Goal: Transaction & Acquisition: Purchase product/service

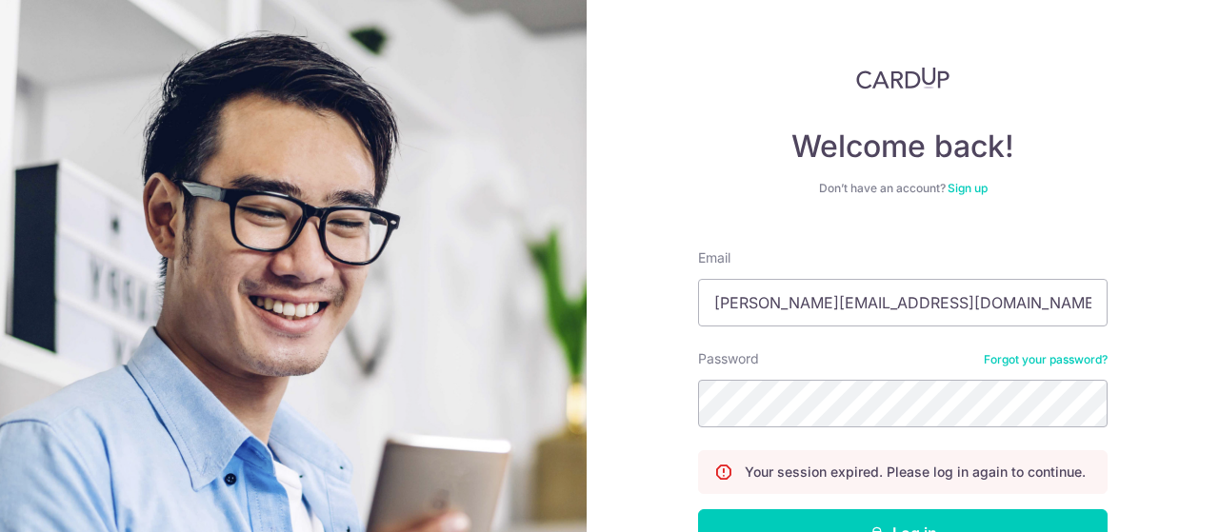
drag, startPoint x: 935, startPoint y: 306, endPoint x: 489, endPoint y: 290, distance: 446.9
click at [489, 290] on section "Welcome back! Don’t have an account? Sign up Email junhao@fortiedge.com Passwor…" at bounding box center [609, 266] width 1219 height 532
type input "e"
type input "neojunhao1@gmail.com"
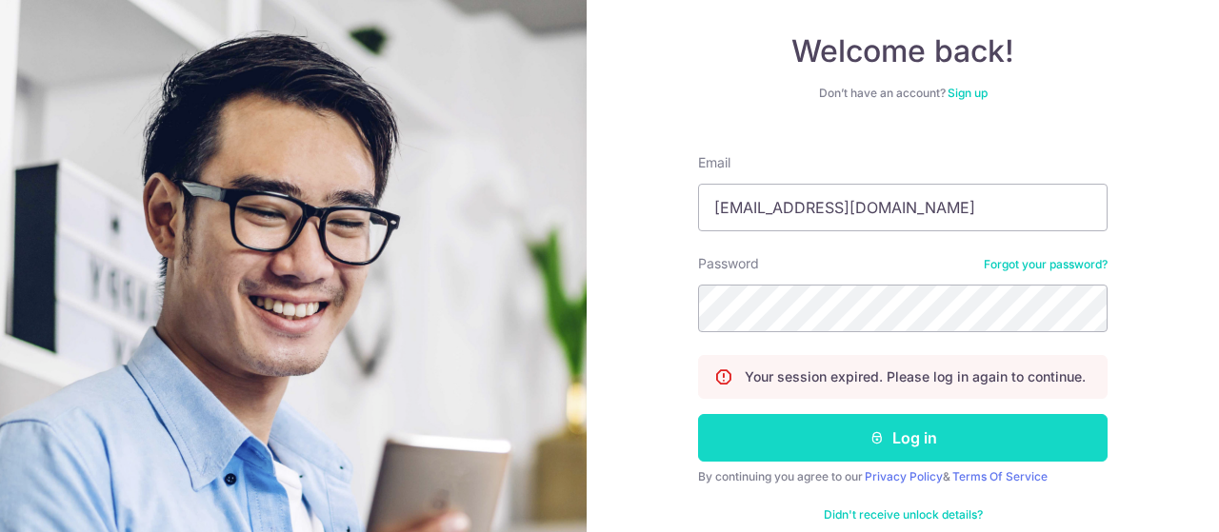
click at [901, 435] on button "Log in" at bounding box center [902, 438] width 409 height 48
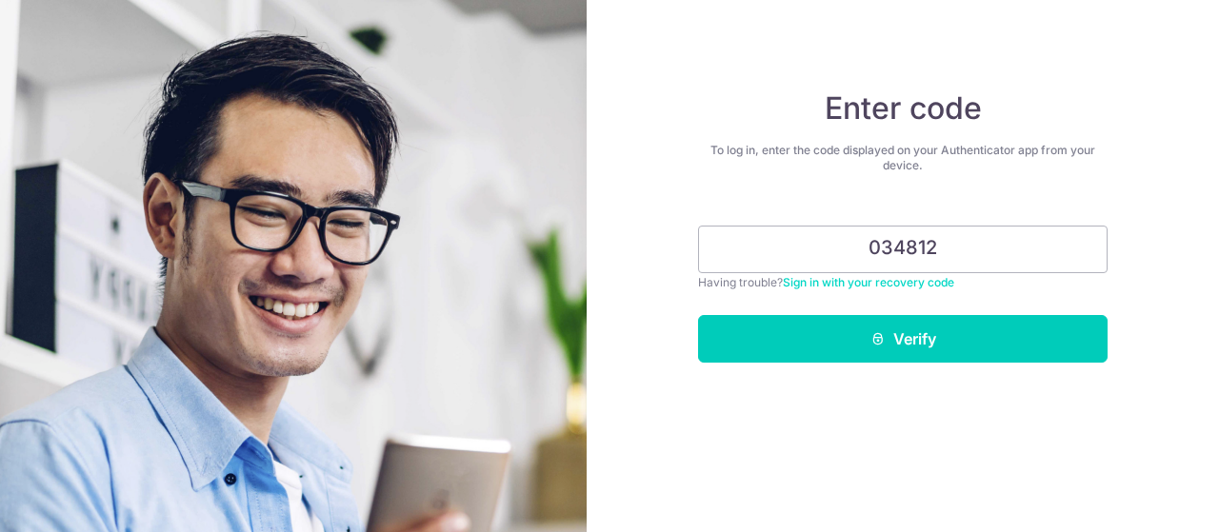
type input "034812"
click at [698, 315] on button "Verify" at bounding box center [902, 339] width 409 height 48
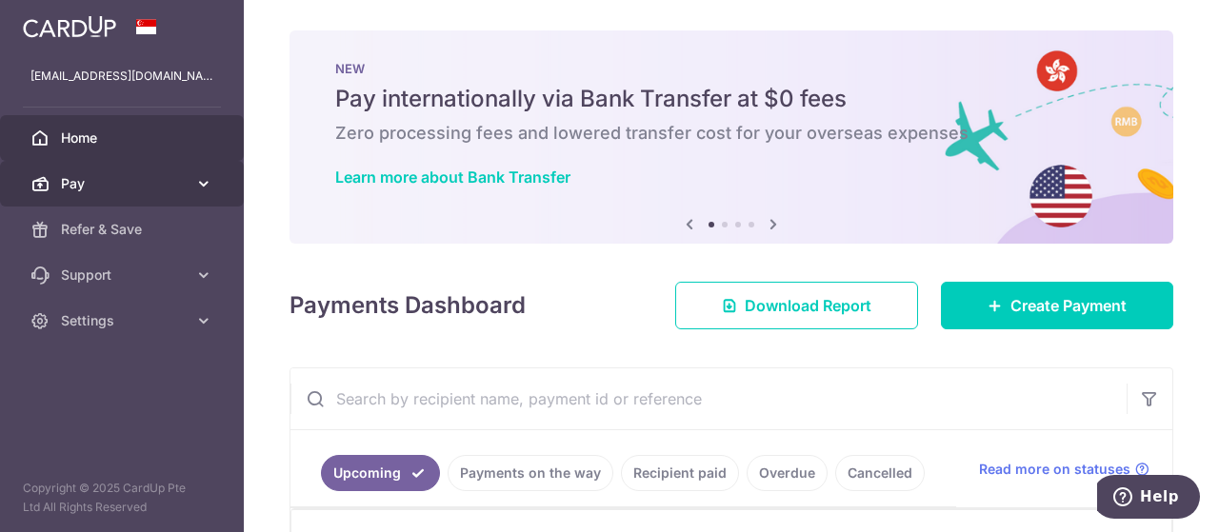
click at [85, 183] on span "Pay" at bounding box center [124, 183] width 126 height 19
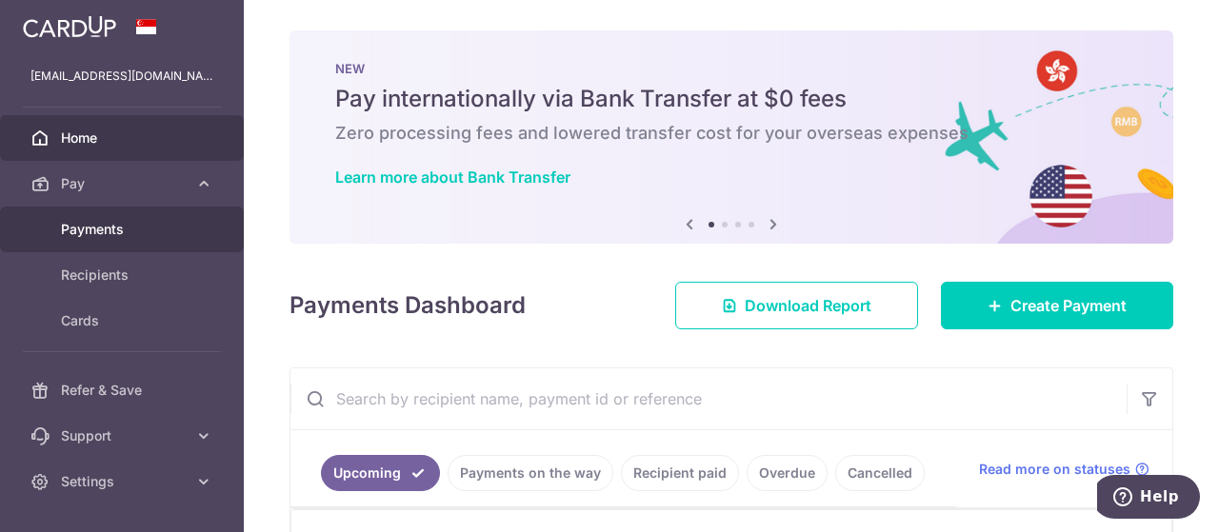
click at [132, 239] on link "Payments" at bounding box center [122, 230] width 244 height 46
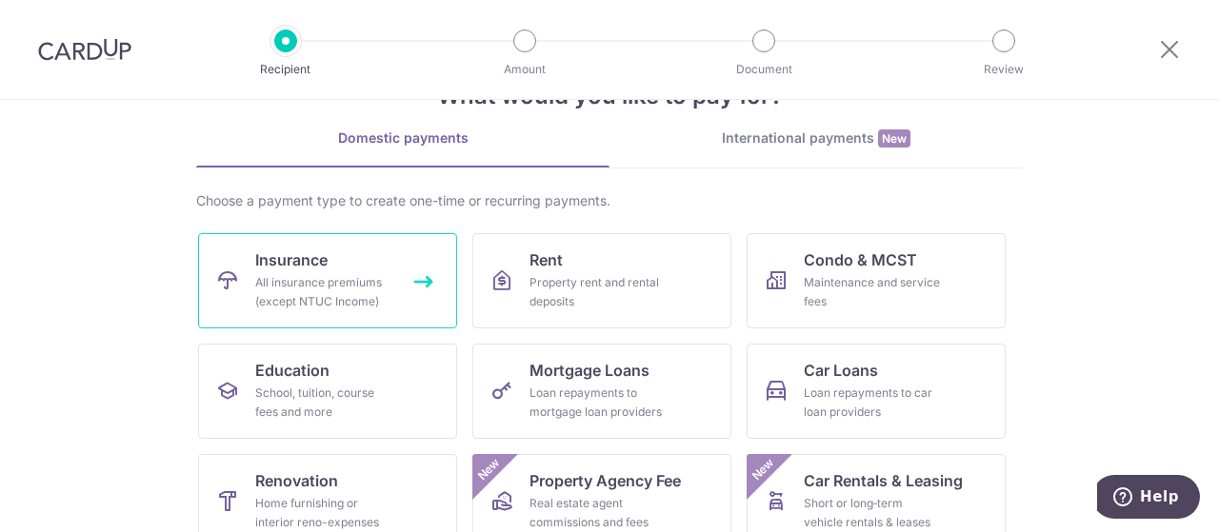
scroll to position [95, 0]
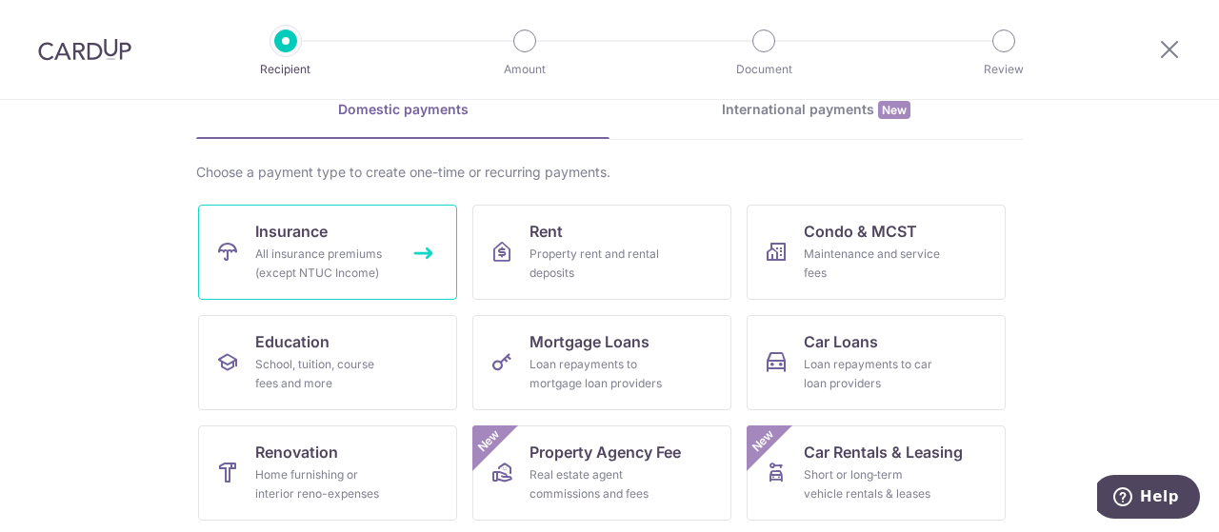
click at [343, 236] on link "Insurance All insurance premiums (except NTUC Income)" at bounding box center [327, 252] width 259 height 95
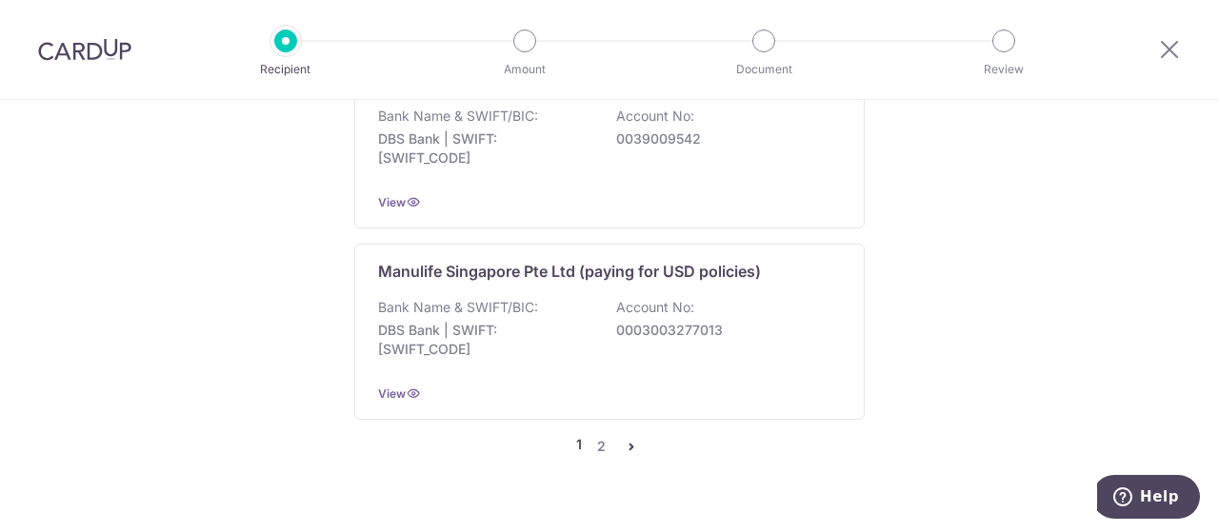
scroll to position [2307, 0]
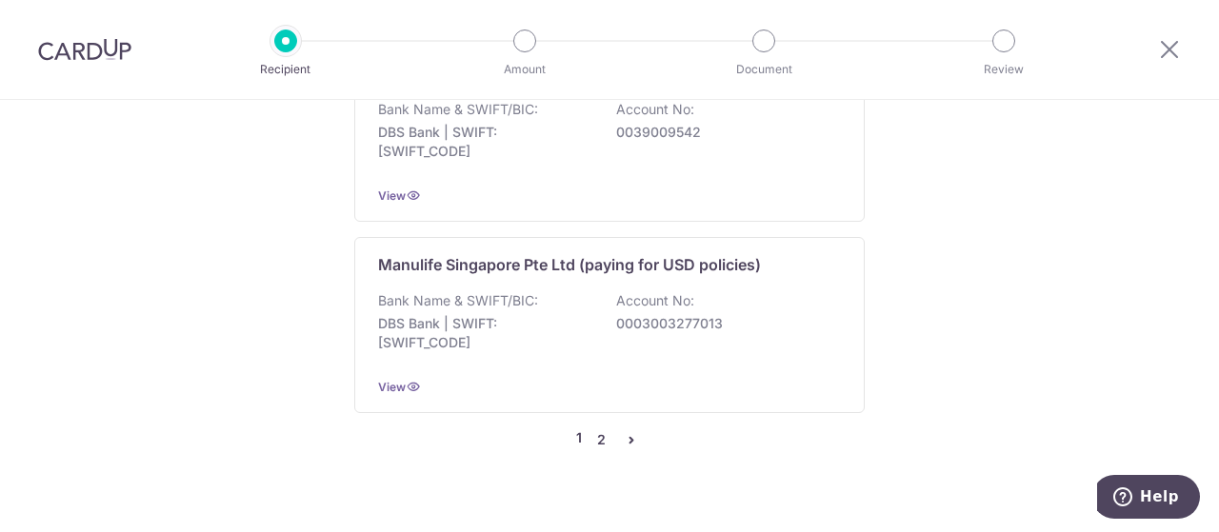
click at [595, 429] on link "2" at bounding box center [600, 440] width 23 height 23
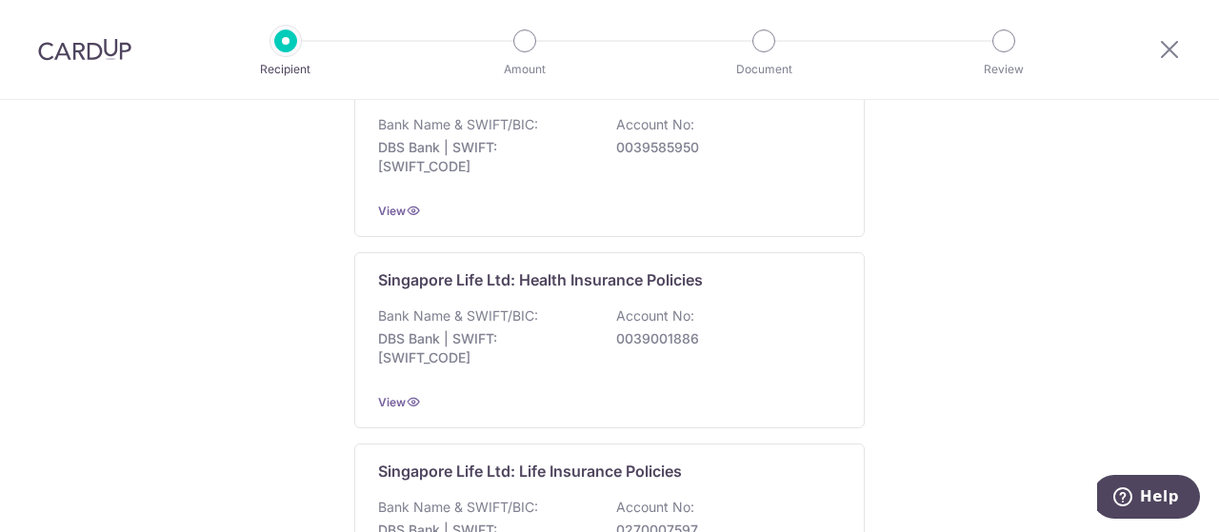
scroll to position [952, 0]
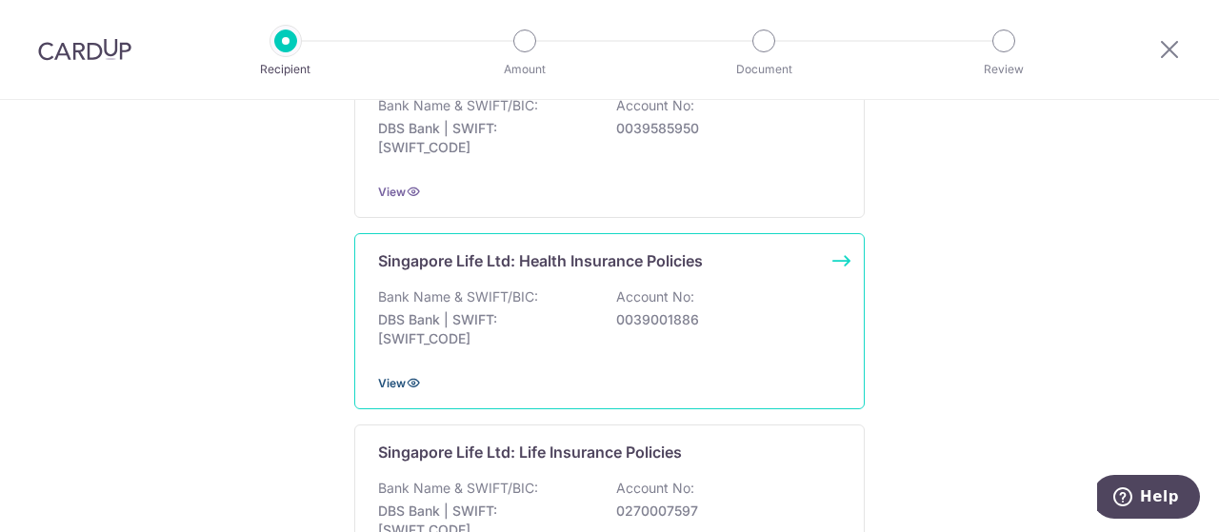
click at [406, 378] on icon at bounding box center [413, 382] width 15 height 15
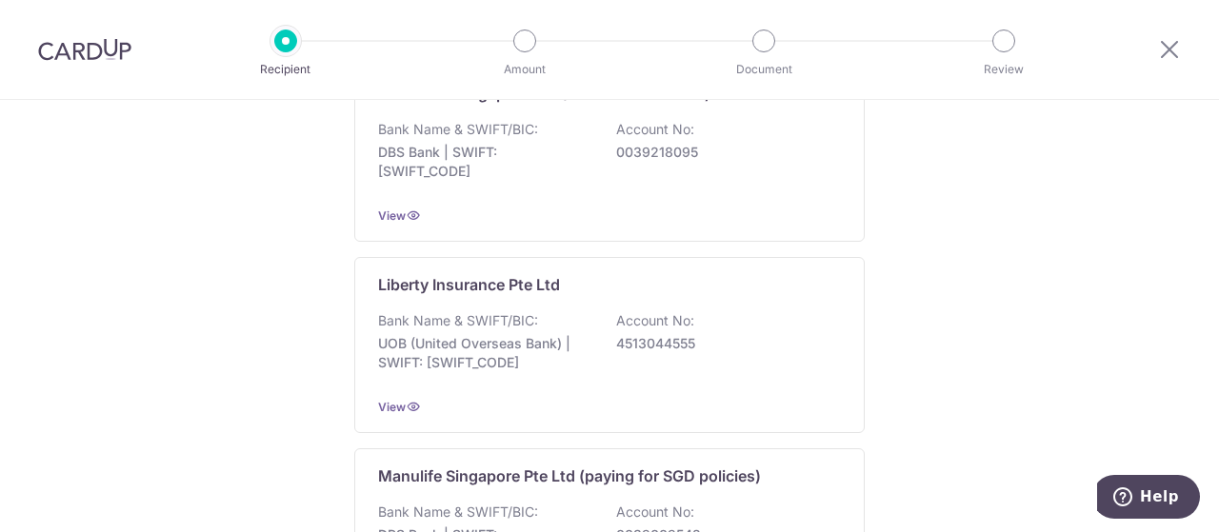
scroll to position [2307, 0]
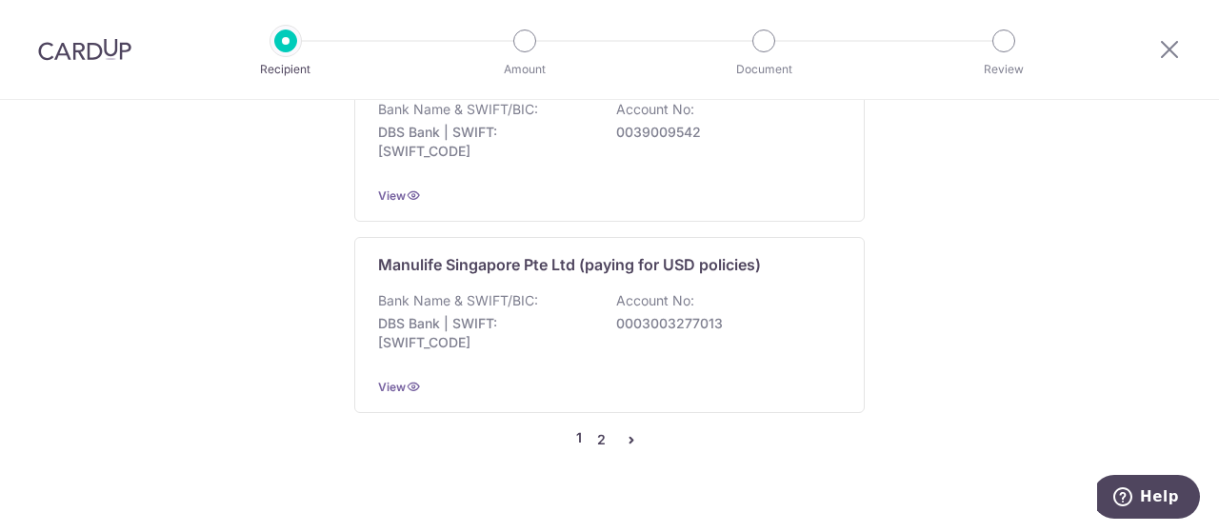
click at [595, 429] on link "2" at bounding box center [600, 440] width 23 height 23
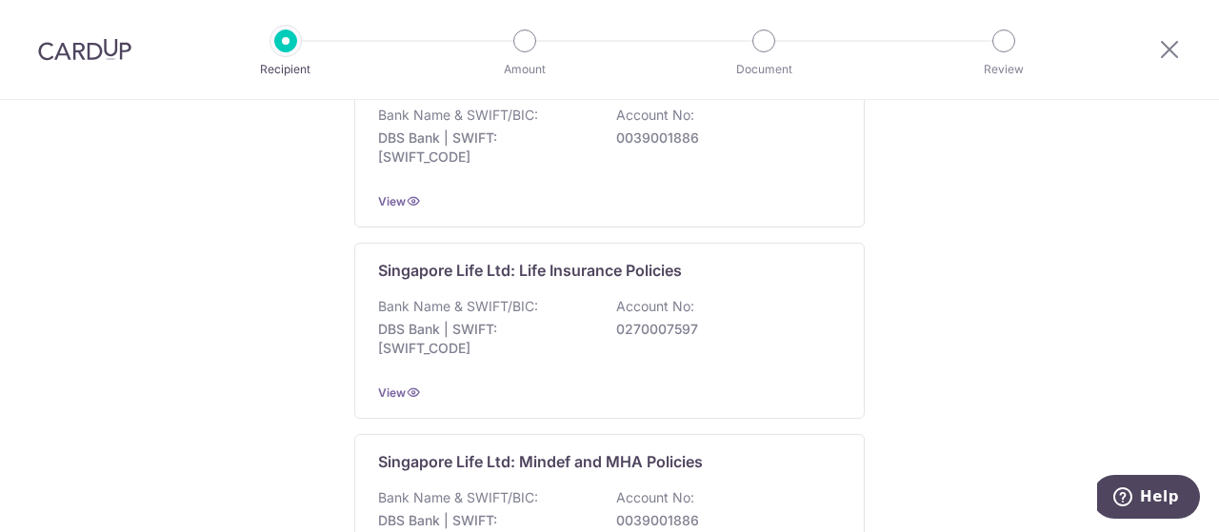
scroll to position [1048, 0]
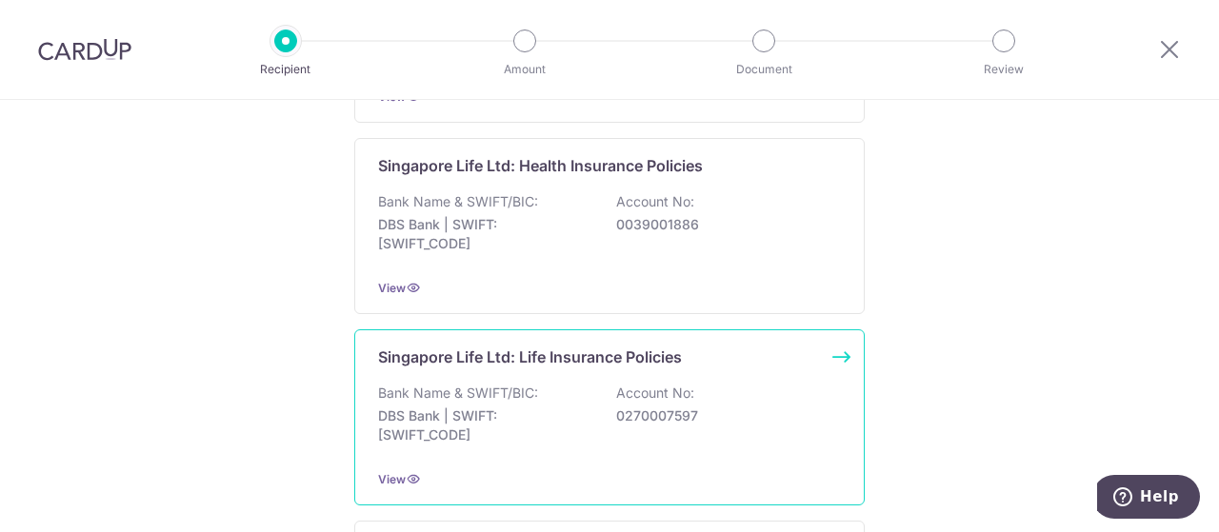
click at [623, 369] on div "Singapore Life Ltd: Life Insurance Policies Bank Name & SWIFT/BIC: DBS Bank | S…" at bounding box center [609, 417] width 510 height 176
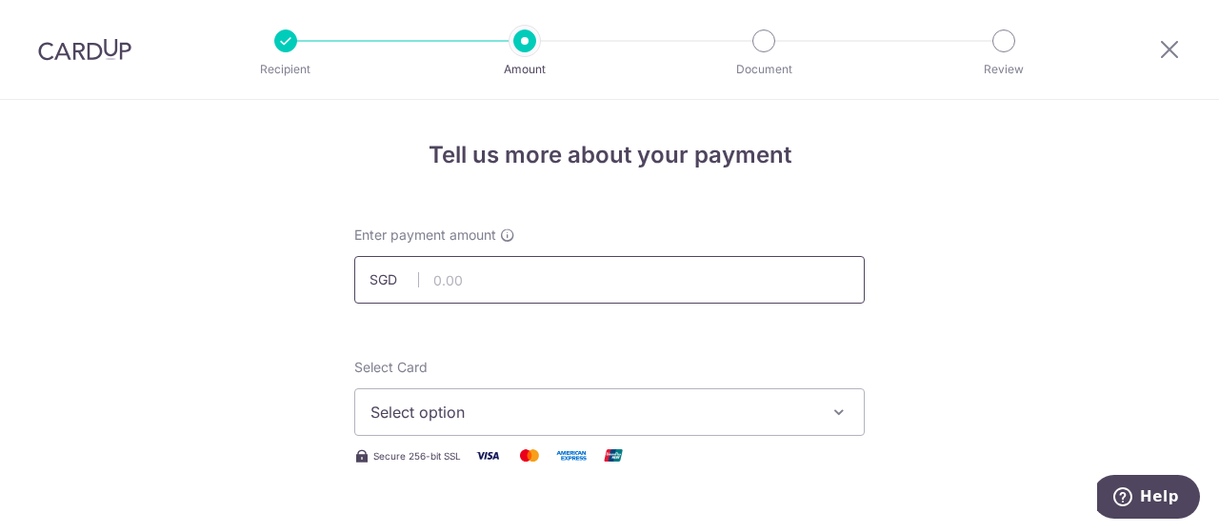
click at [531, 290] on input "text" at bounding box center [609, 280] width 510 height 48
paste input "245"
type input "245.00"
click at [849, 407] on button "Select option" at bounding box center [609, 413] width 510 height 48
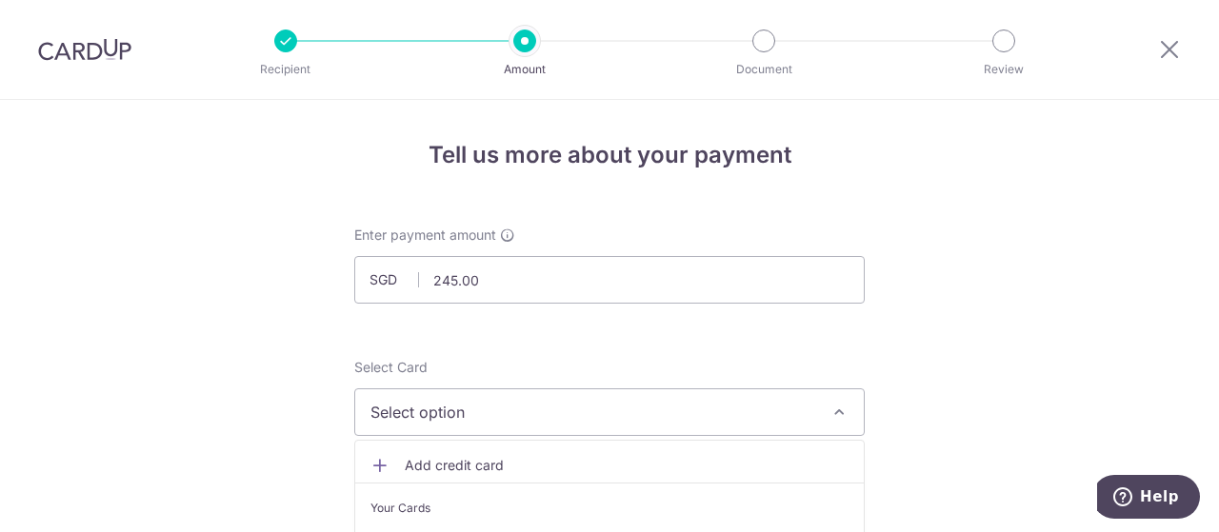
scroll to position [95, 0]
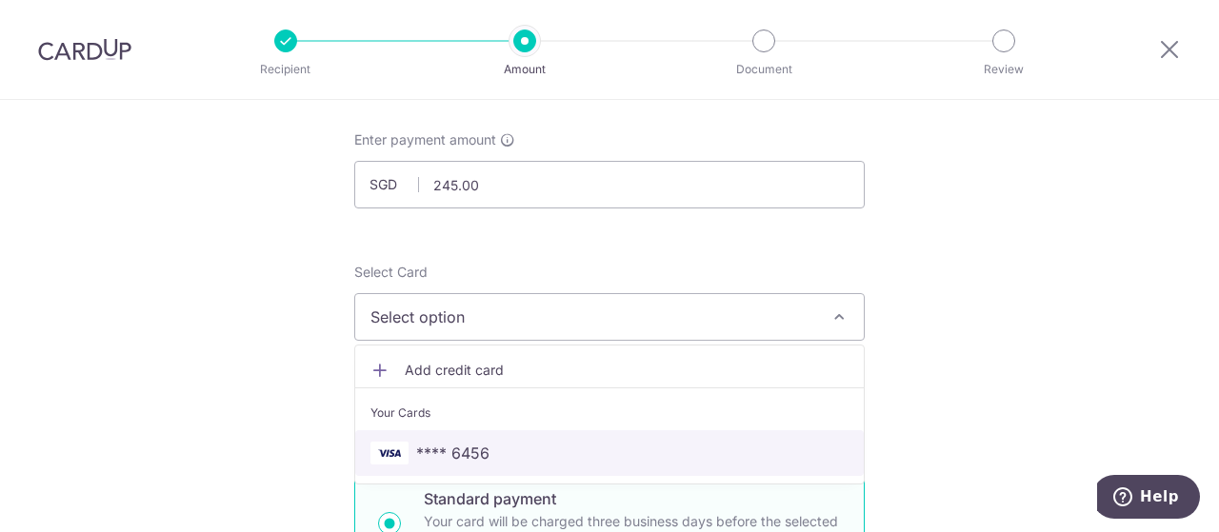
click at [501, 445] on span "**** 6456" at bounding box center [609, 453] width 478 height 23
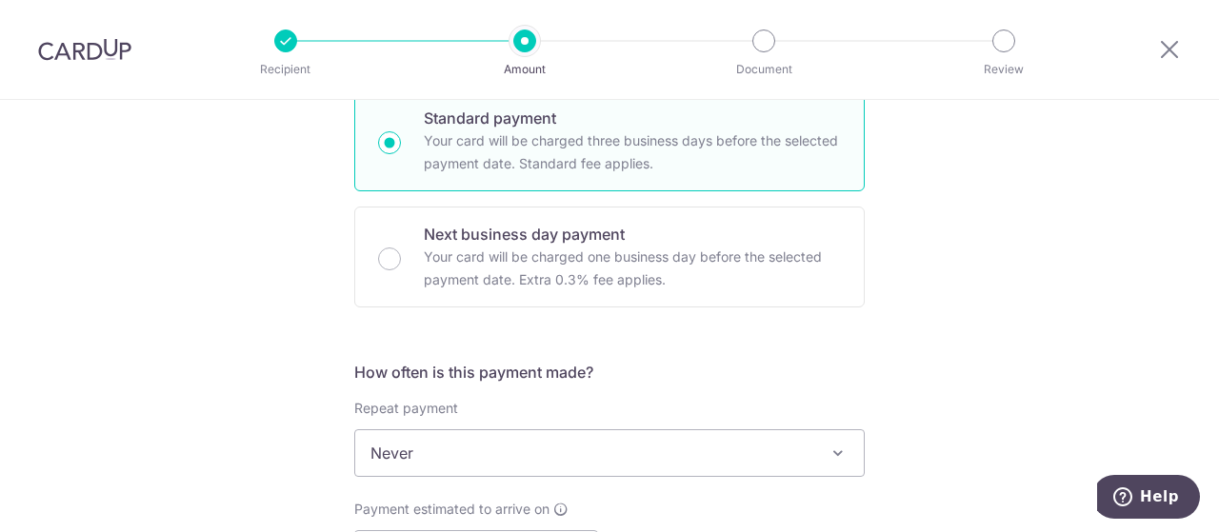
scroll to position [571, 0]
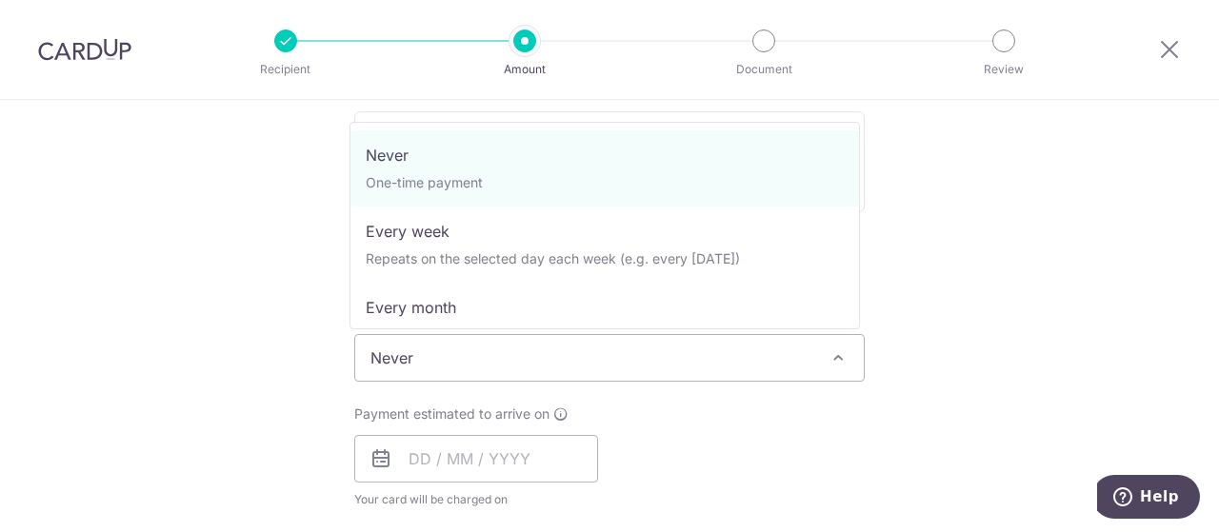
click at [726, 344] on span "Never" at bounding box center [609, 358] width 509 height 46
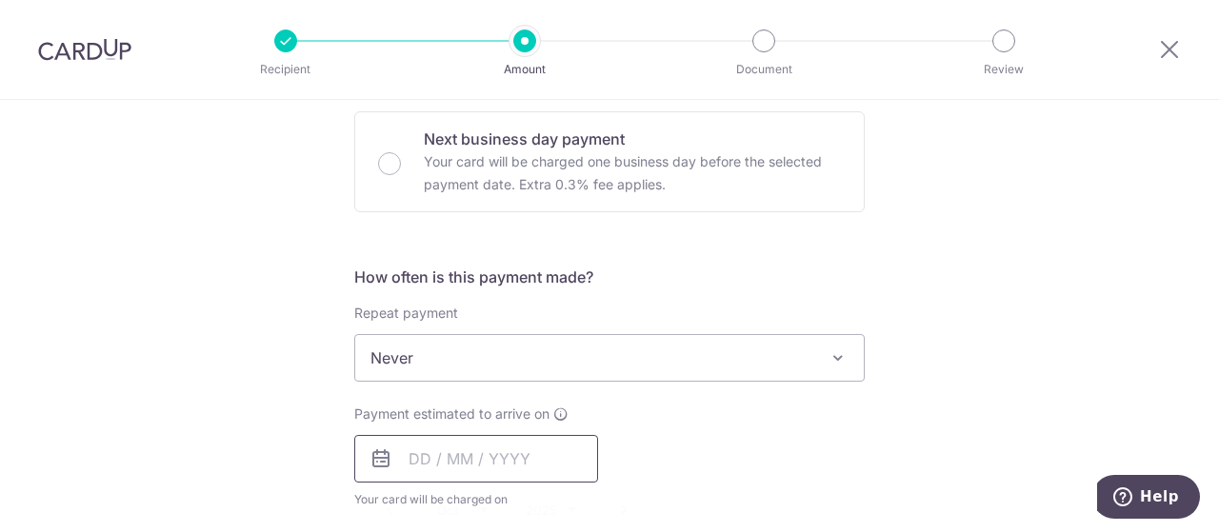
click at [448, 460] on input "text" at bounding box center [476, 459] width 244 height 48
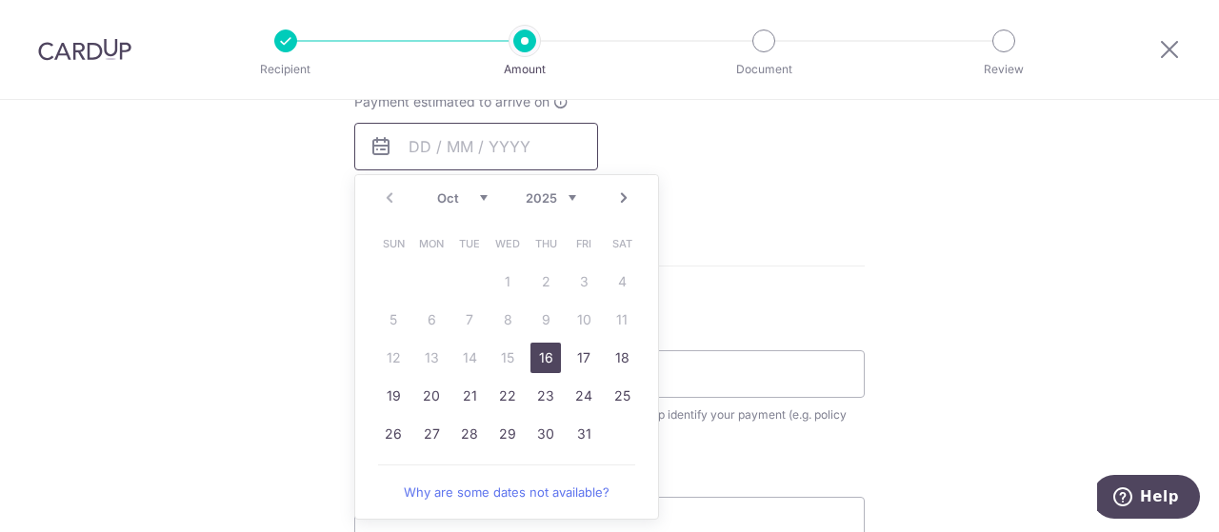
scroll to position [952, 0]
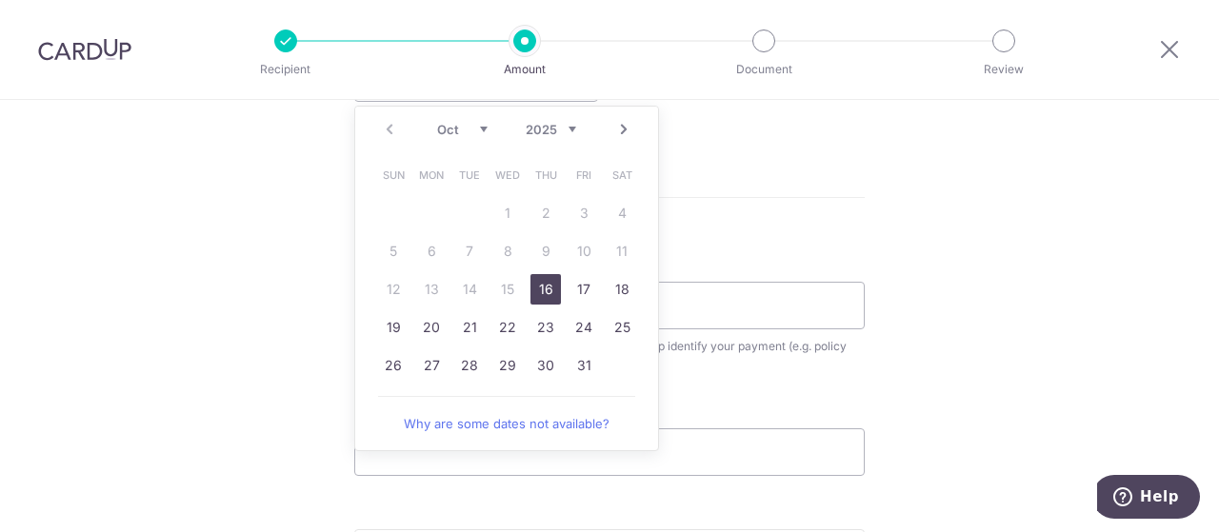
click at [545, 289] on link "16" at bounding box center [545, 289] width 30 height 30
type input "[DATE]"
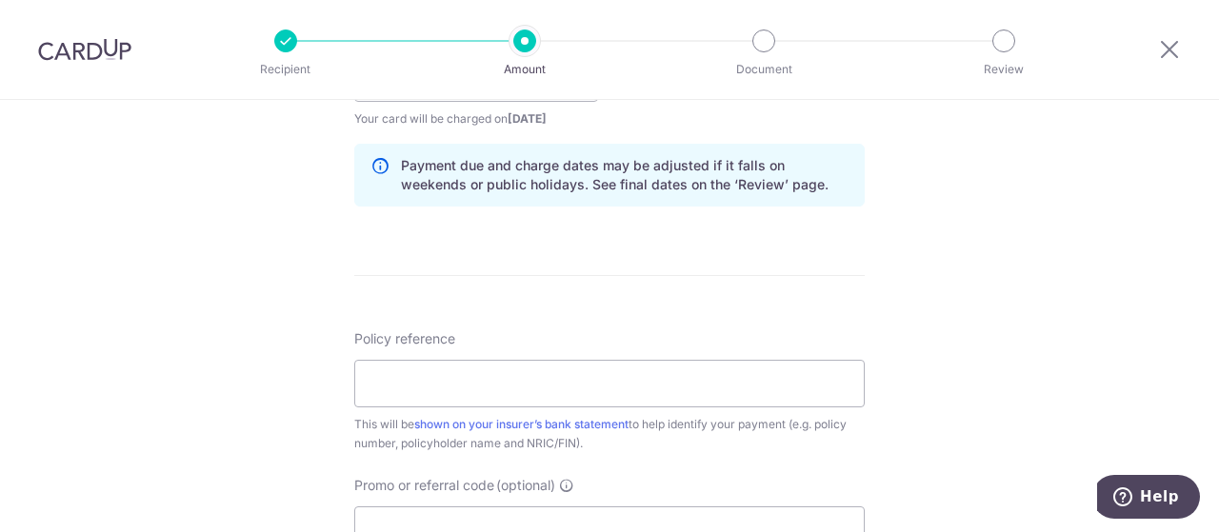
scroll to position [1048, 0]
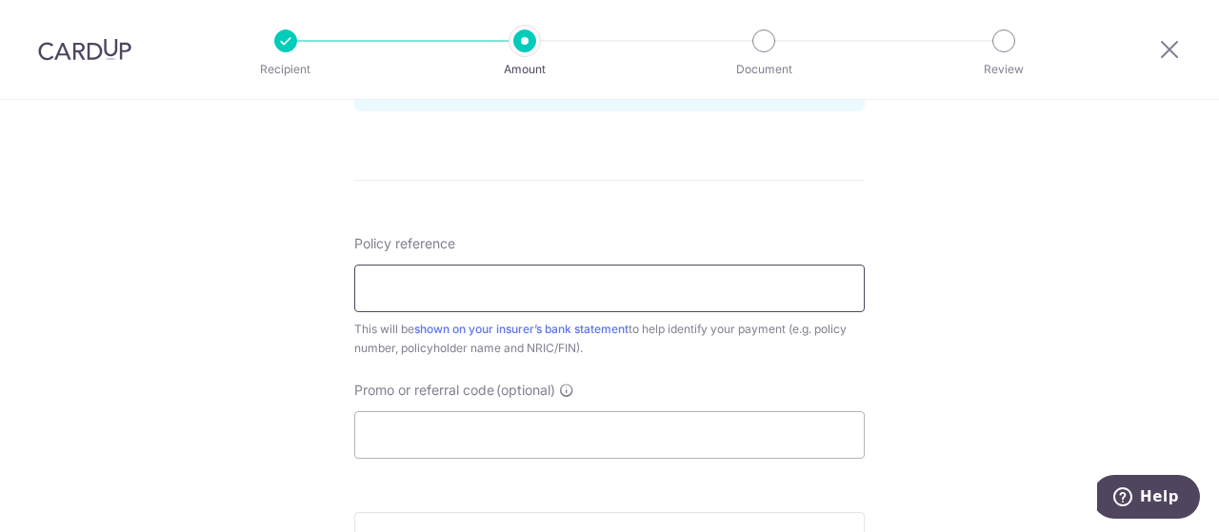
click at [476, 281] on input "Policy reference" at bounding box center [609, 289] width 510 height 48
paste input "31615849"
type input "31615849"
click at [499, 420] on input "Promo or referral code (optional)" at bounding box center [609, 435] width 510 height 48
paste input "OFF225"
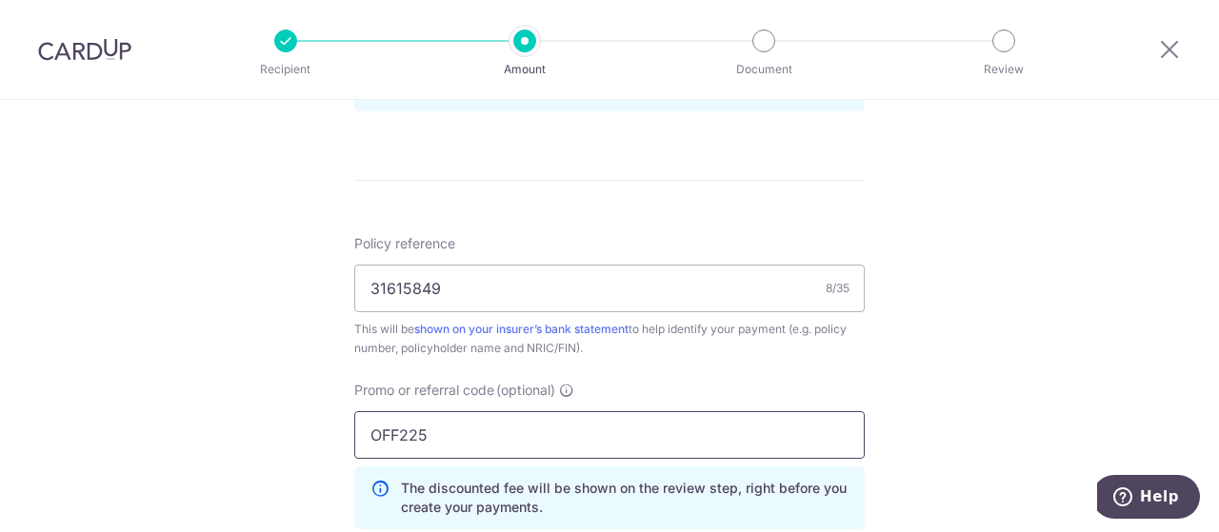
type input "OFF225"
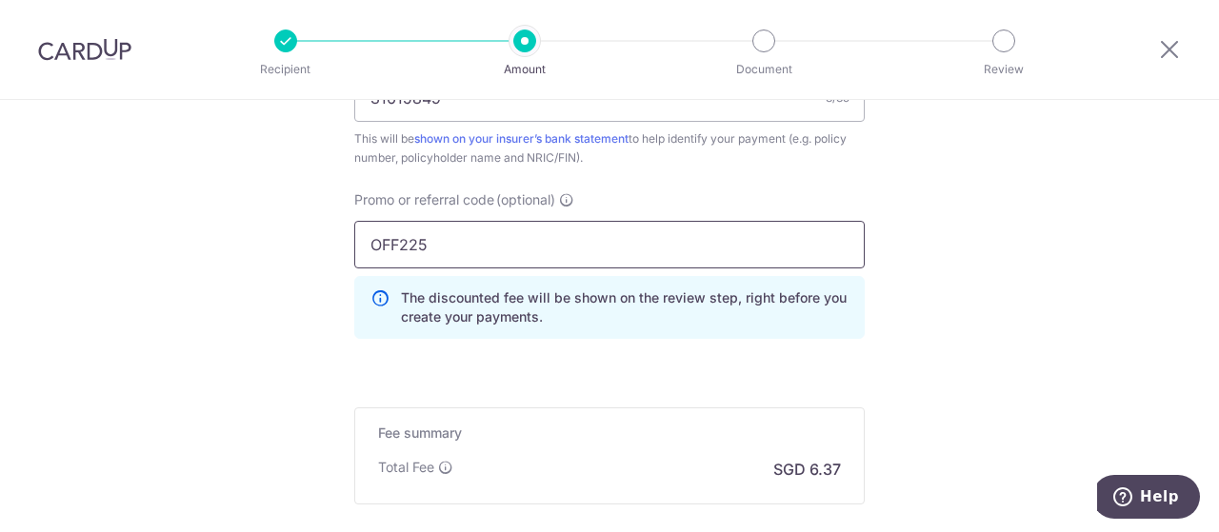
scroll to position [1428, 0]
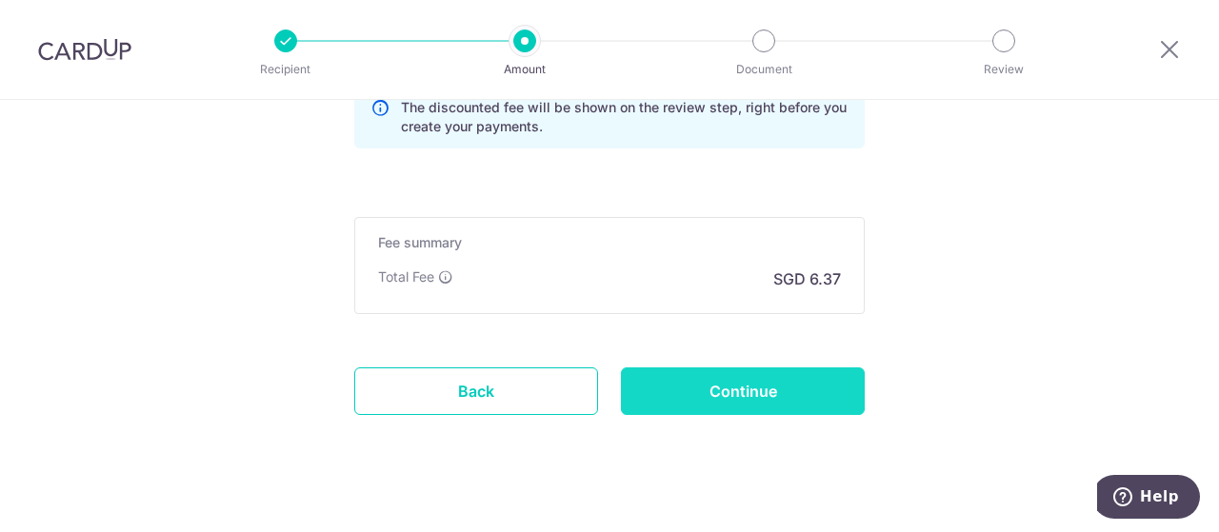
click at [752, 395] on input "Continue" at bounding box center [743, 392] width 244 height 48
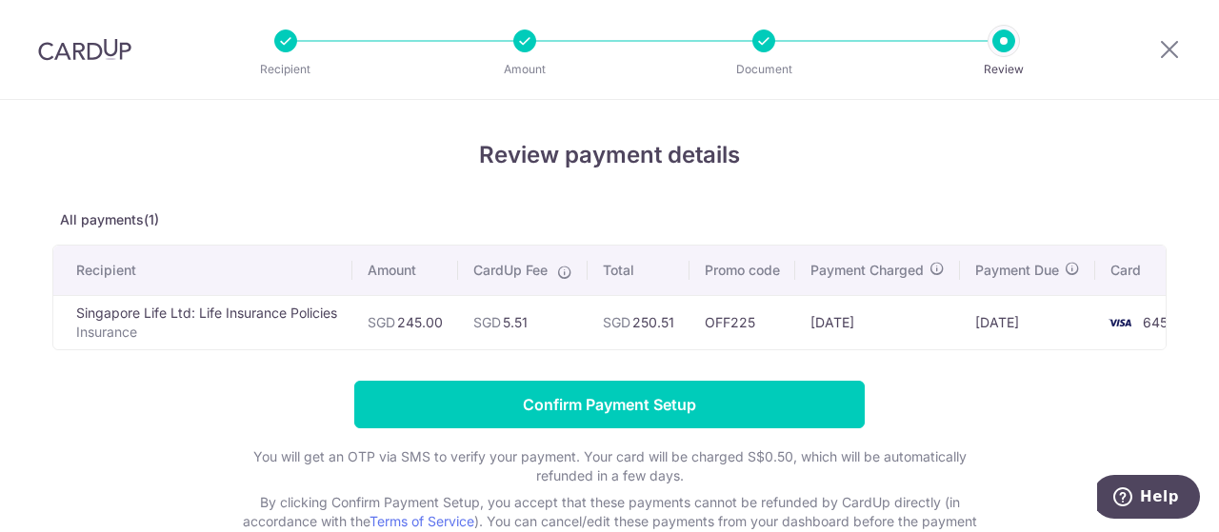
drag, startPoint x: 505, startPoint y: 318, endPoint x: 541, endPoint y: 323, distance: 36.5
click at [541, 323] on td "SGD 5.51" at bounding box center [523, 322] width 130 height 54
click at [528, 319] on td "SGD 5.51" at bounding box center [523, 322] width 130 height 54
drag, startPoint x: 507, startPoint y: 323, endPoint x: 534, endPoint y: 323, distance: 27.6
click at [534, 323] on td "SGD 5.51" at bounding box center [523, 322] width 130 height 54
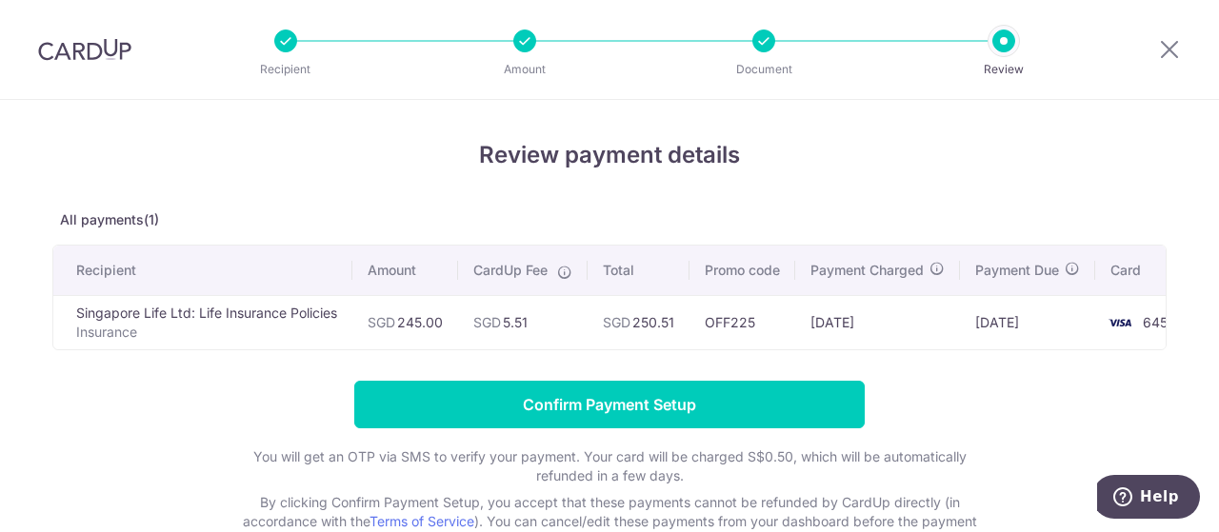
copy td "5.51"
drag, startPoint x: 677, startPoint y: 323, endPoint x: 639, endPoint y: 321, distance: 38.1
click at [639, 321] on td "SGD 250.51" at bounding box center [639, 322] width 102 height 54
copy td "250.51"
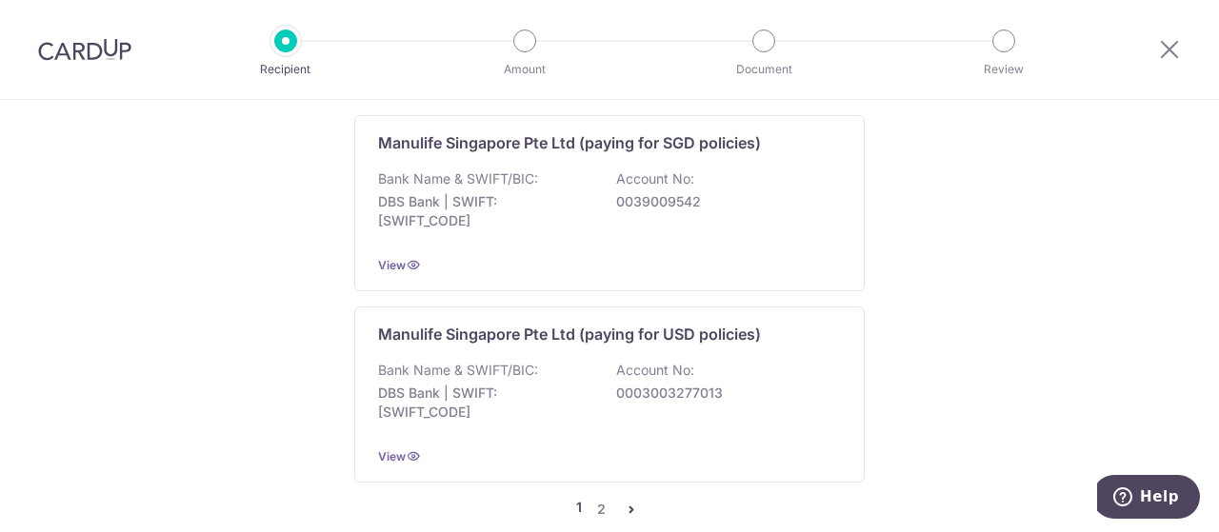
scroll to position [2307, 0]
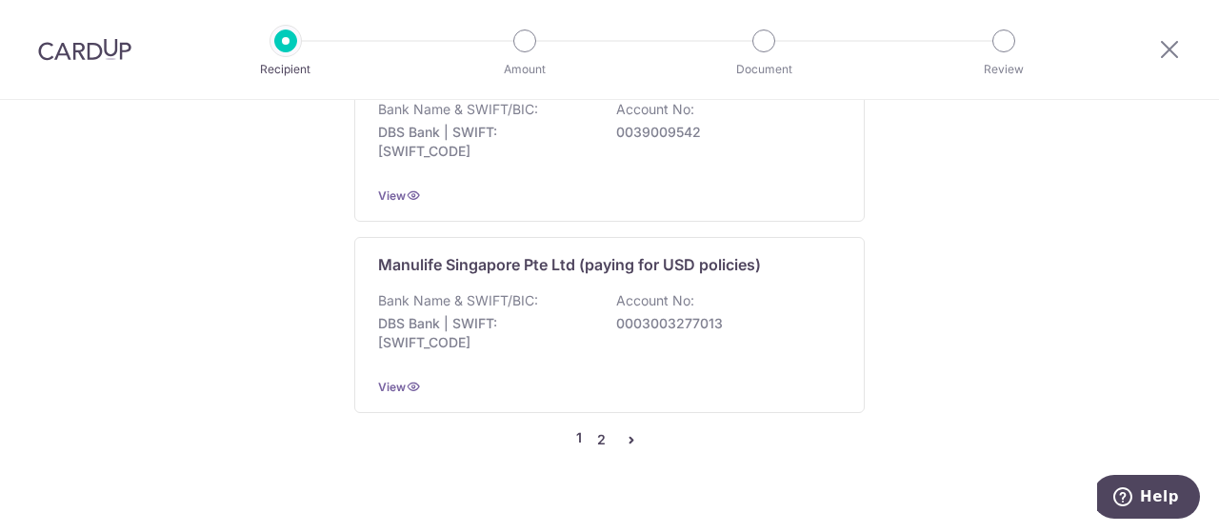
click at [598, 429] on link "2" at bounding box center [600, 440] width 23 height 23
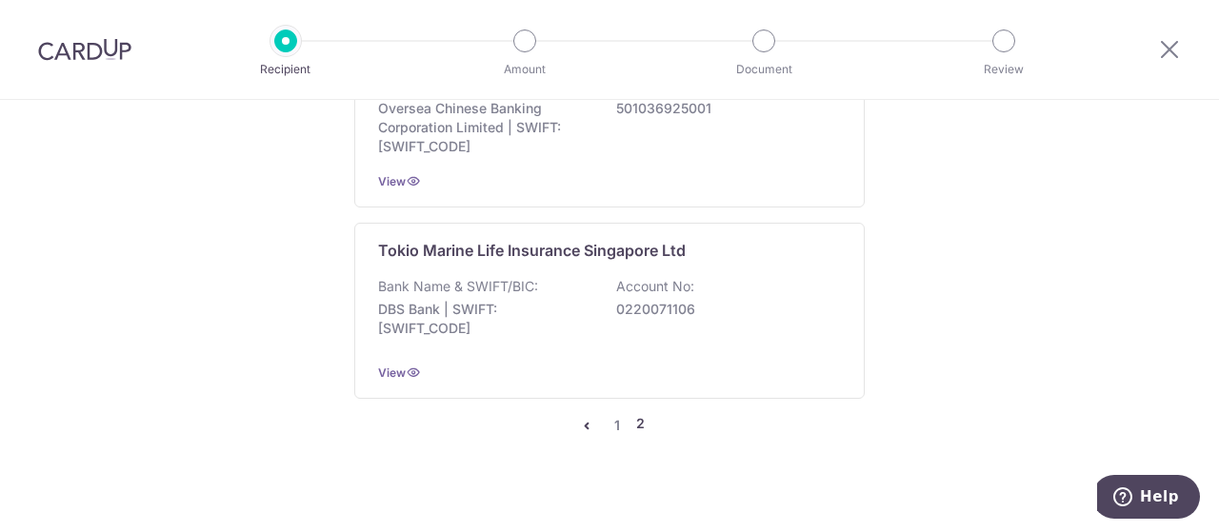
scroll to position [2317, 0]
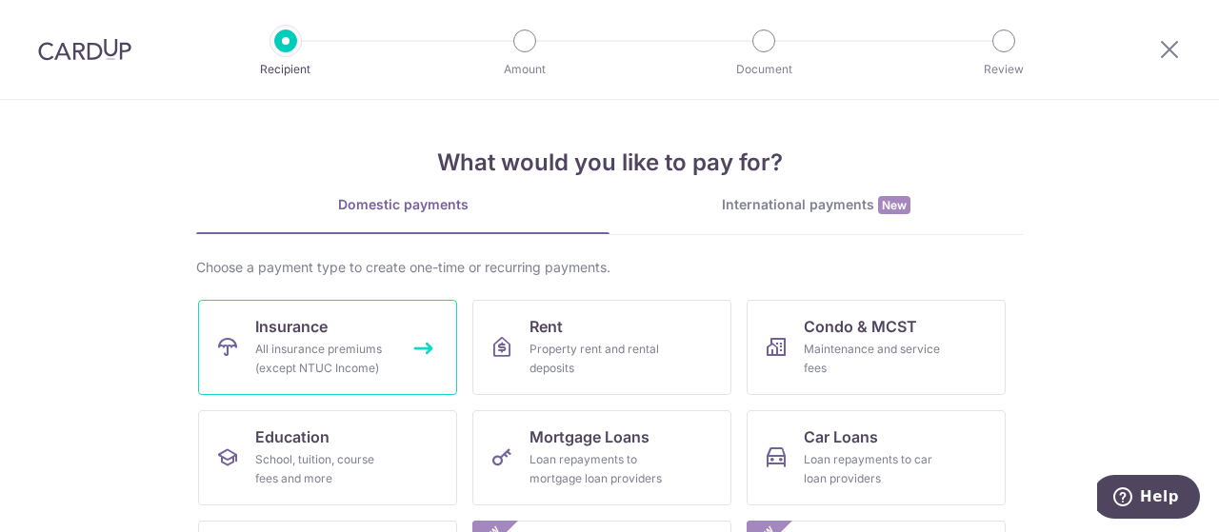
click at [333, 329] on link "Insurance All insurance premiums (except NTUC Income)" at bounding box center [327, 347] width 259 height 95
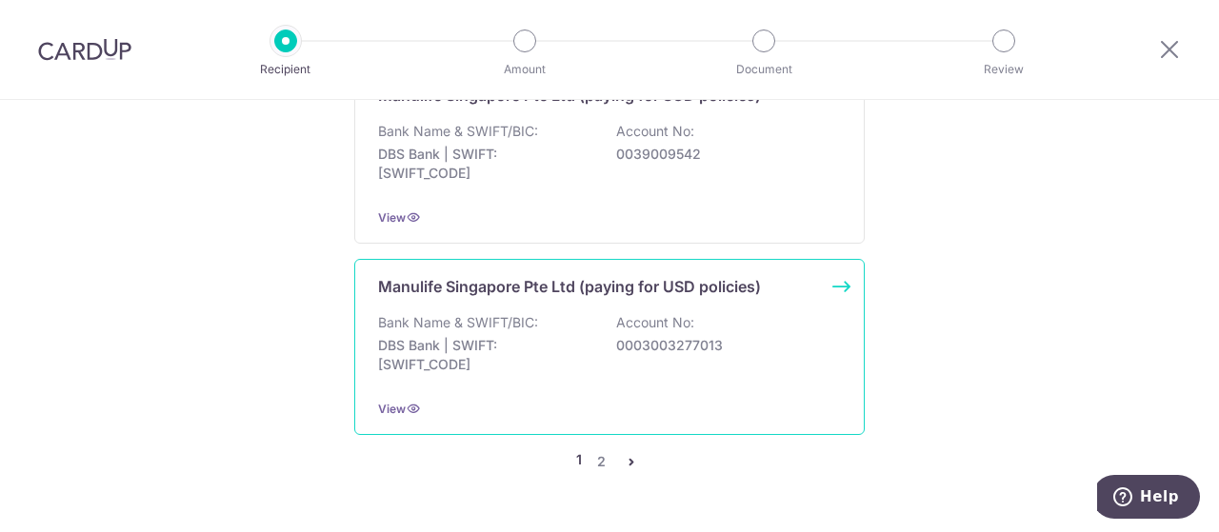
scroll to position [2307, 0]
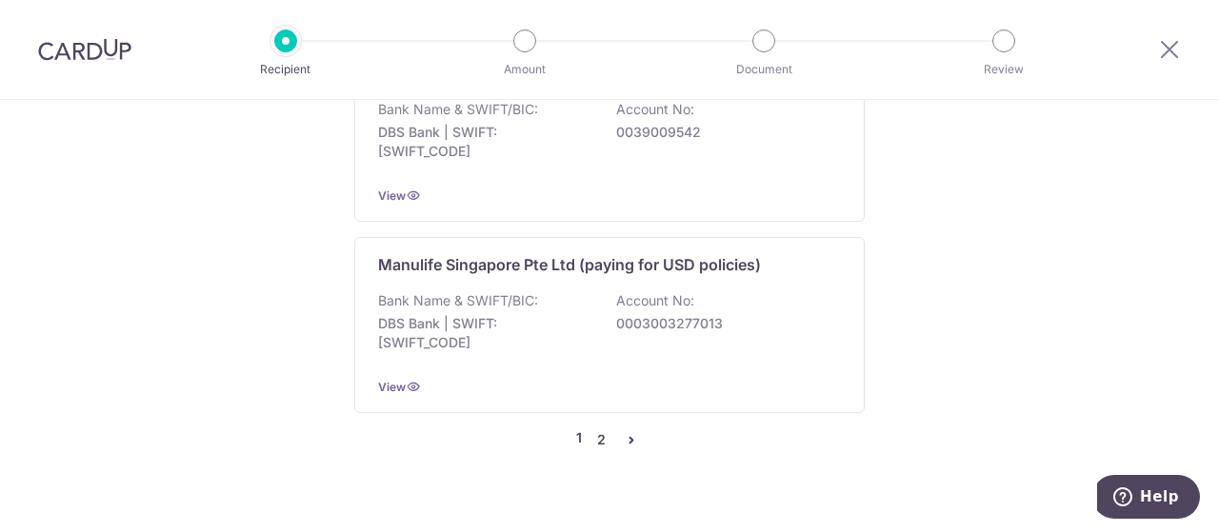
click at [590, 429] on link "2" at bounding box center [600, 440] width 23 height 23
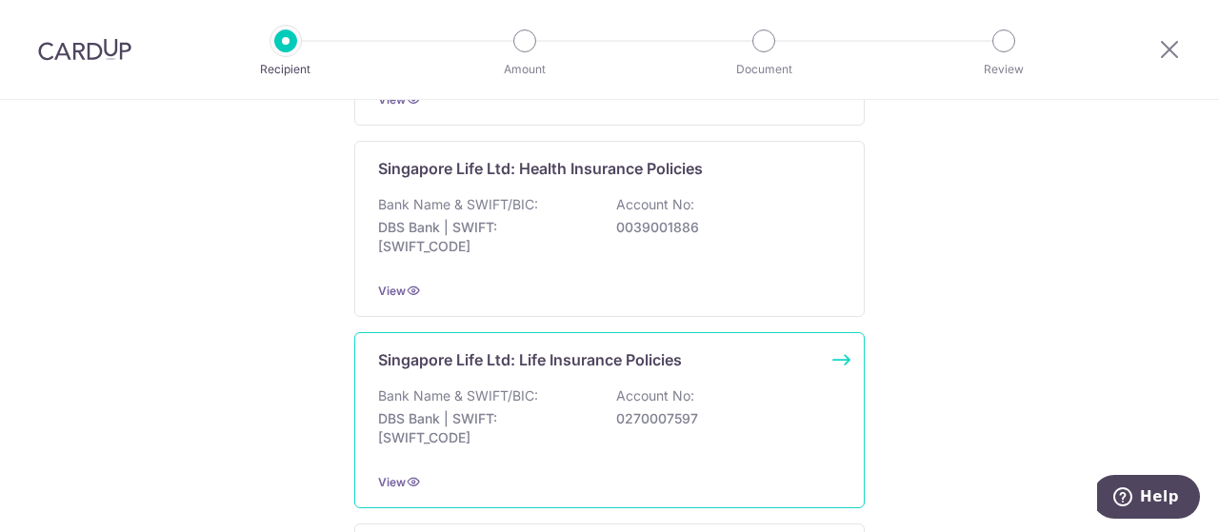
scroll to position [952, 0]
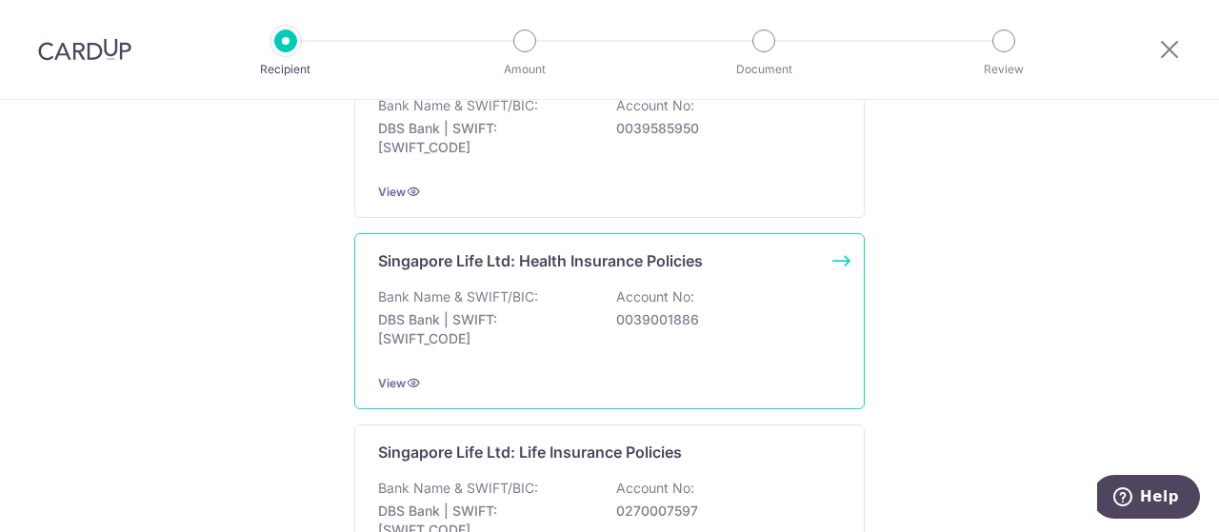
click at [607, 288] on div "Bank Name & SWIFT/BIC: DBS Bank | SWIFT: [SWIFT_CODE] Account No: 0039001886" at bounding box center [609, 323] width 463 height 70
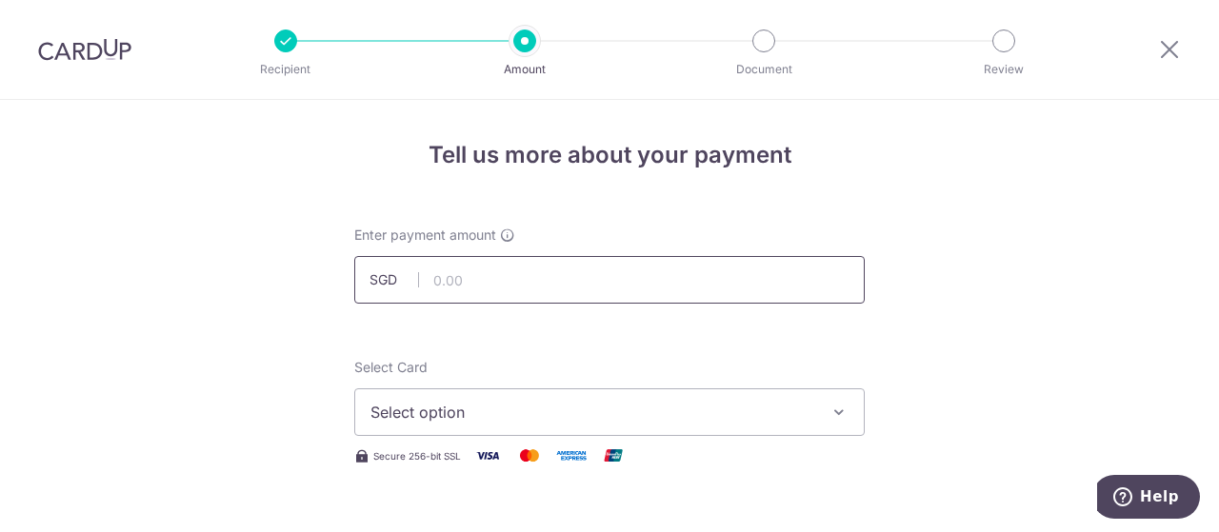
click at [606, 282] on input "text" at bounding box center [609, 280] width 510 height 48
type input "245.00"
click at [678, 411] on span "Select option" at bounding box center [592, 412] width 444 height 23
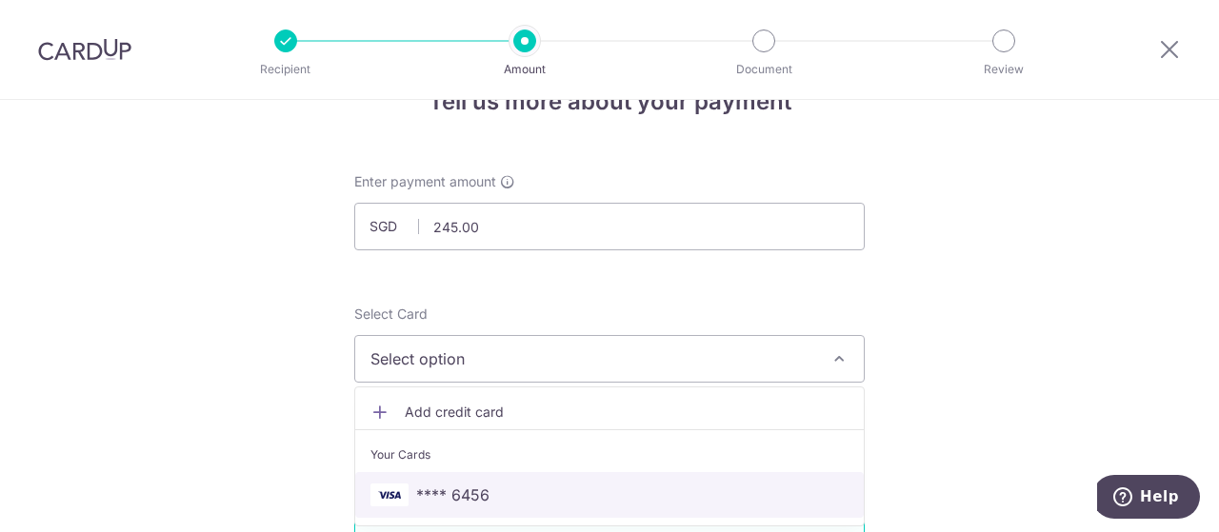
scroll to position [95, 0]
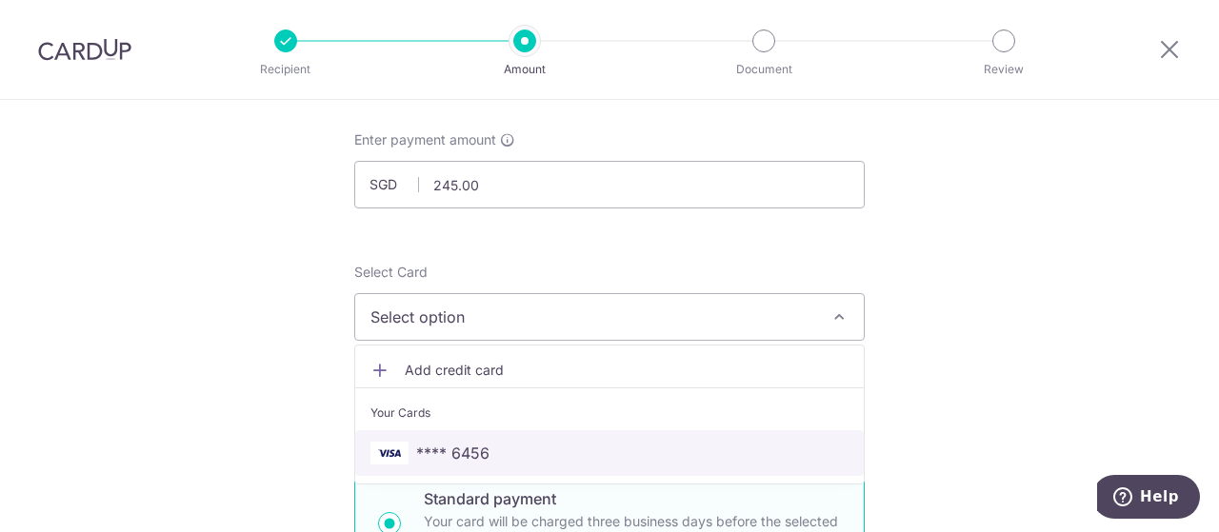
click at [561, 449] on span "**** 6456" at bounding box center [609, 453] width 478 height 23
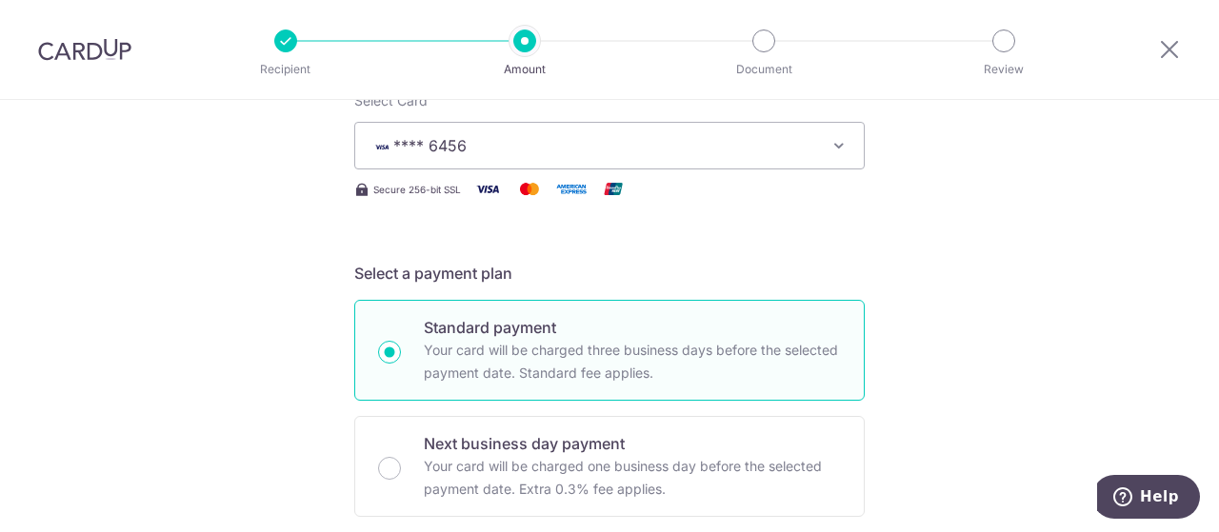
scroll to position [476, 0]
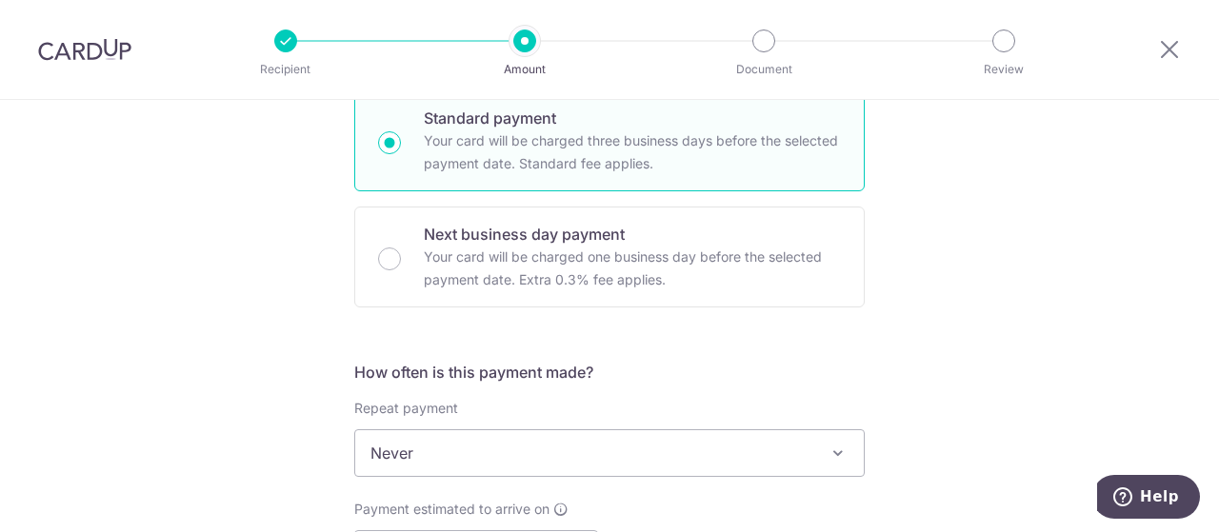
click at [583, 444] on span "Never" at bounding box center [609, 453] width 509 height 46
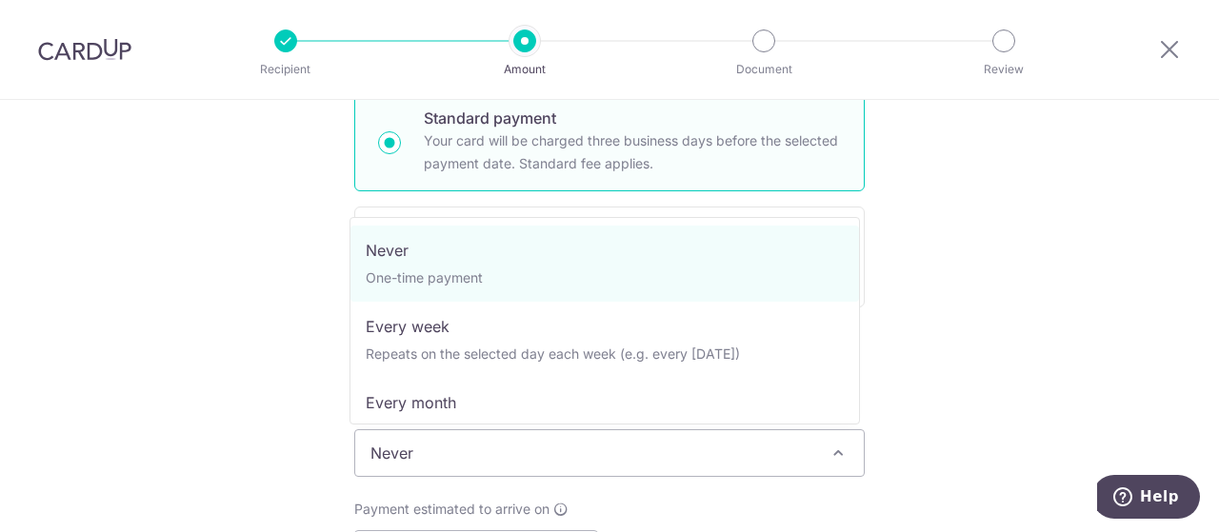
click at [953, 366] on div "Tell us more about your payment Enter payment amount SGD 245.00 245.00 Select C…" at bounding box center [609, 528] width 1219 height 1808
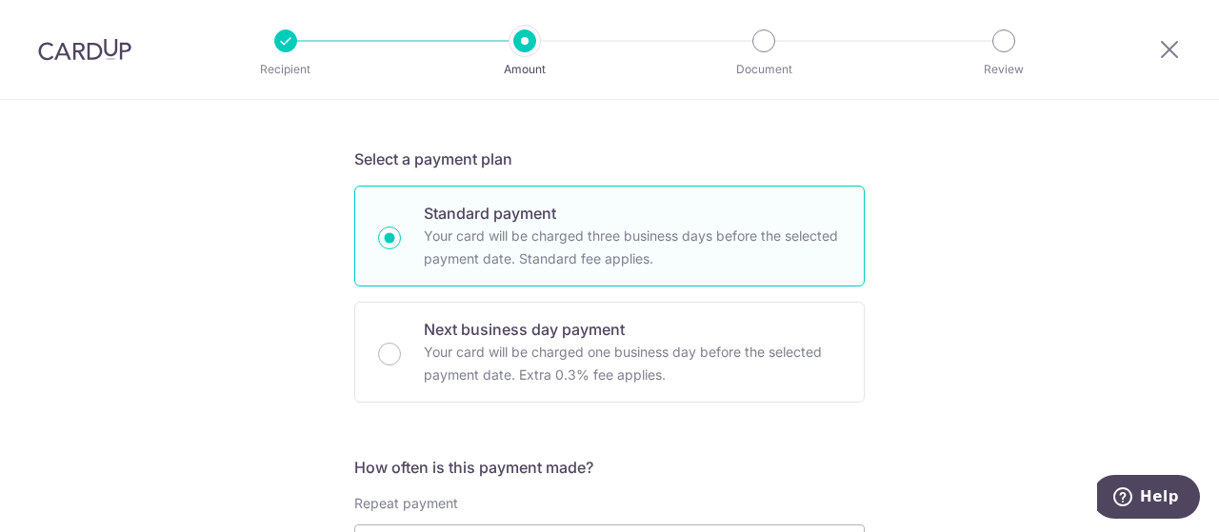
scroll to position [571, 0]
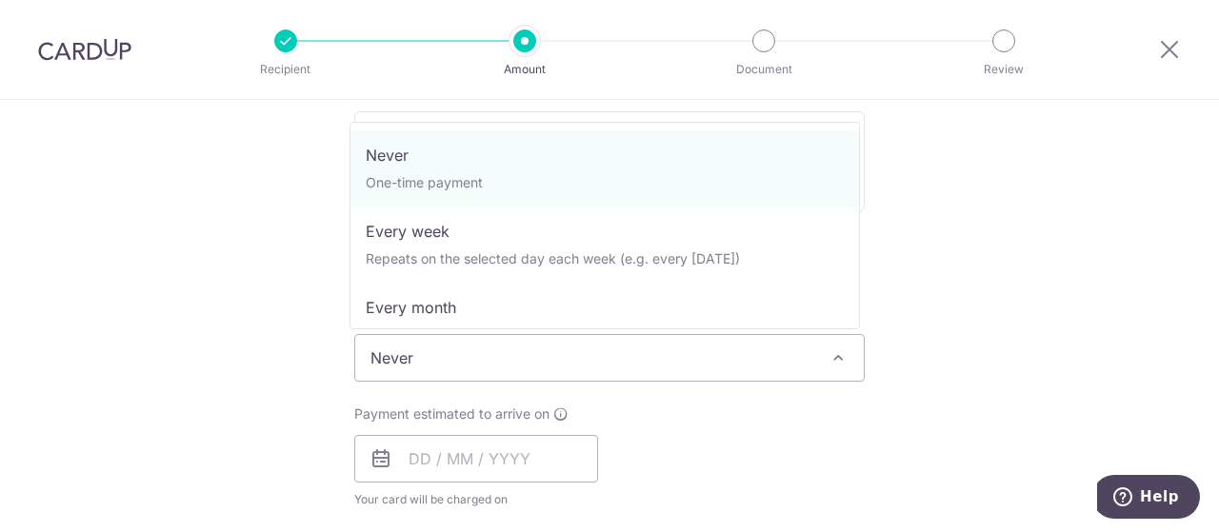
click at [684, 354] on span "Never" at bounding box center [609, 358] width 509 height 46
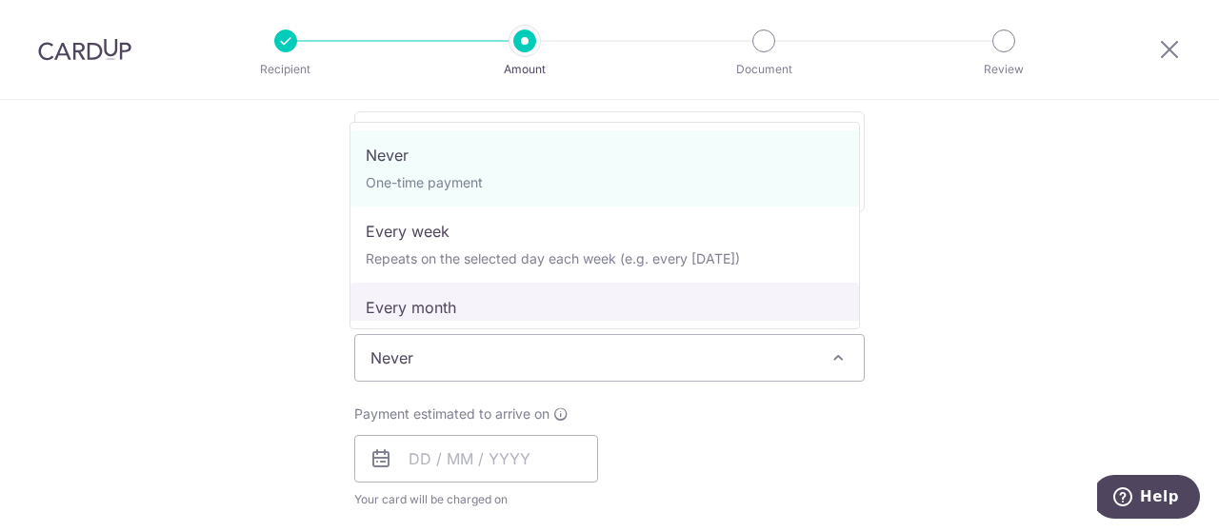
click at [1047, 233] on div "Tell us more about your payment Enter payment amount SGD 245.00 245.00 Select C…" at bounding box center [609, 433] width 1219 height 1808
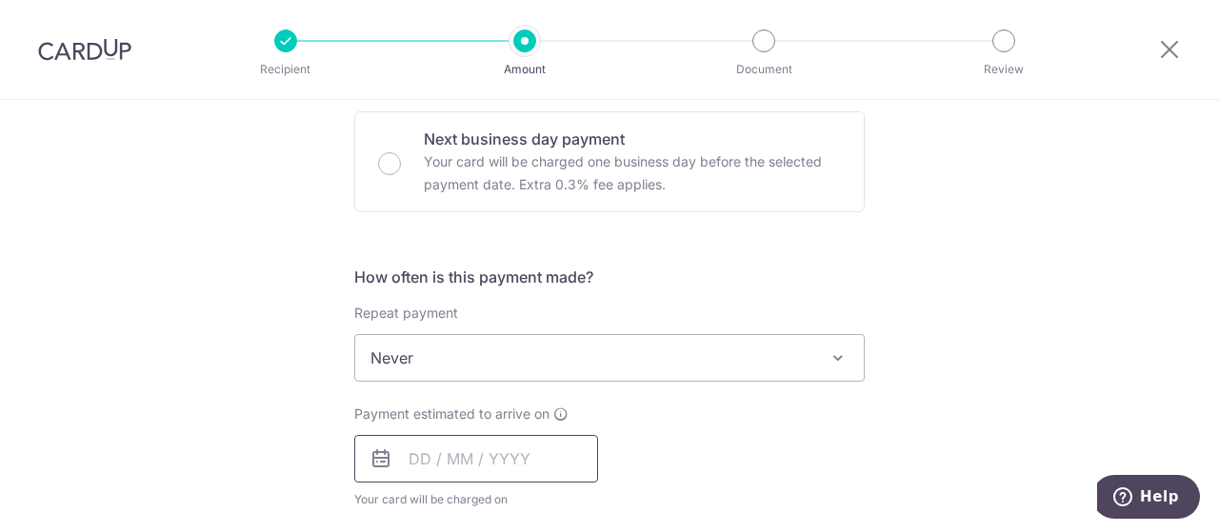
click at [425, 464] on input "text" at bounding box center [476, 459] width 244 height 48
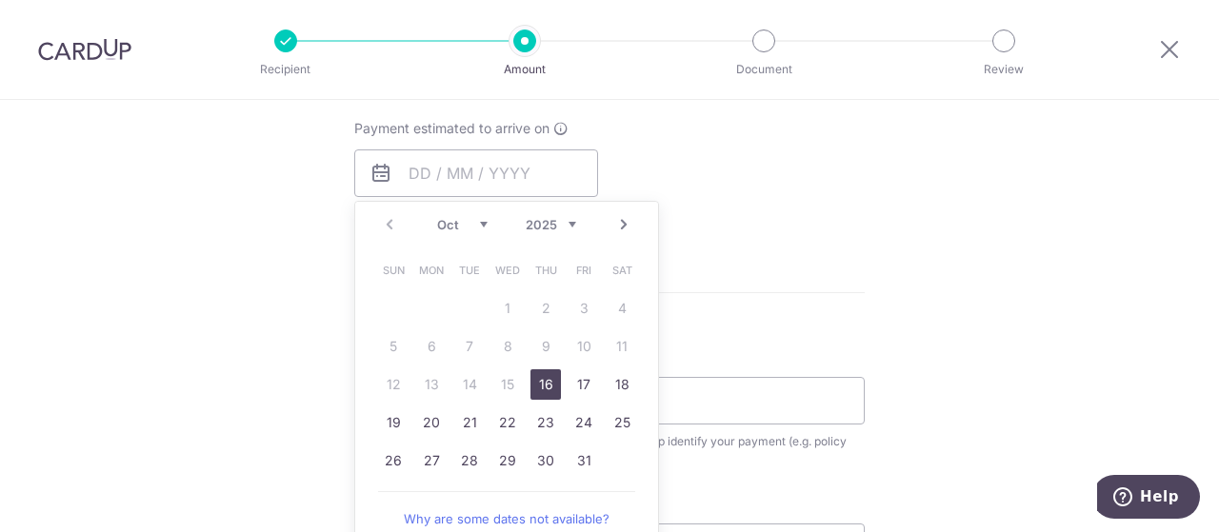
click at [550, 374] on link "16" at bounding box center [545, 384] width 30 height 30
type input "[DATE]"
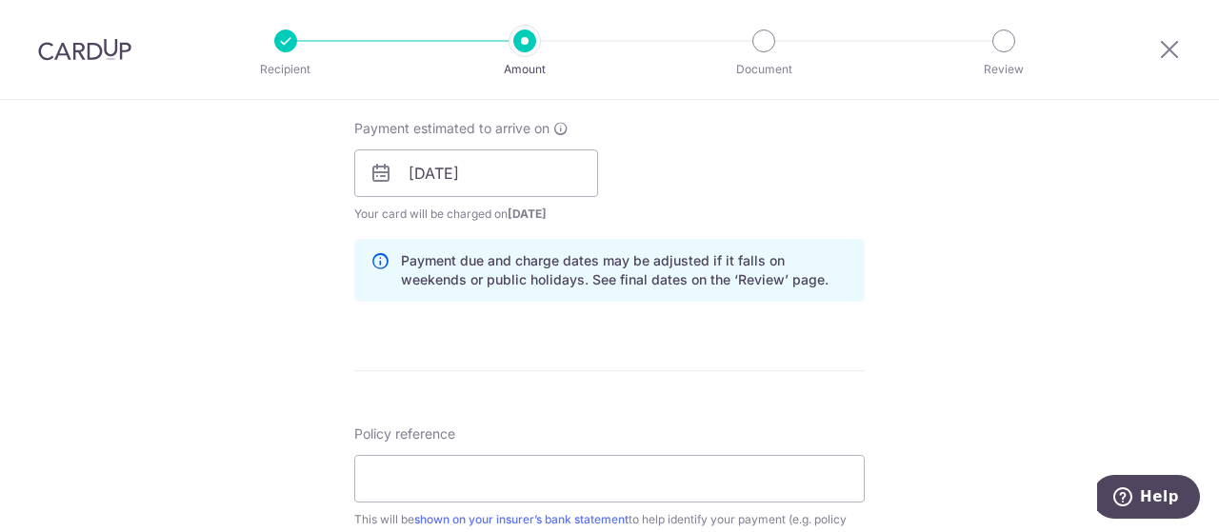
click at [903, 329] on div "Tell us more about your payment Enter payment amount SGD 245.00 245.00 Select C…" at bounding box center [609, 186] width 1219 height 1886
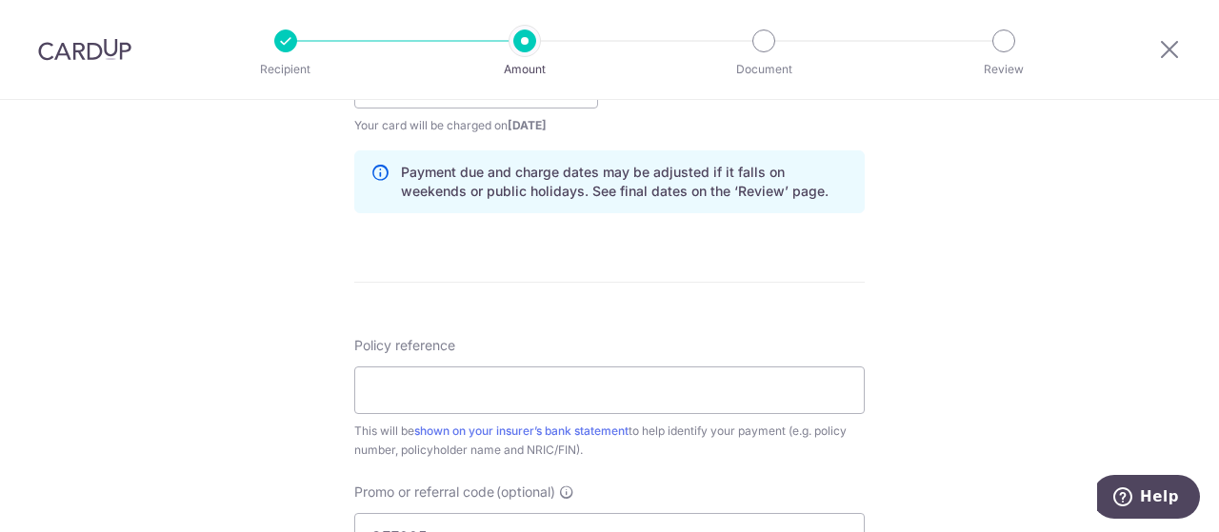
scroll to position [1048, 0]
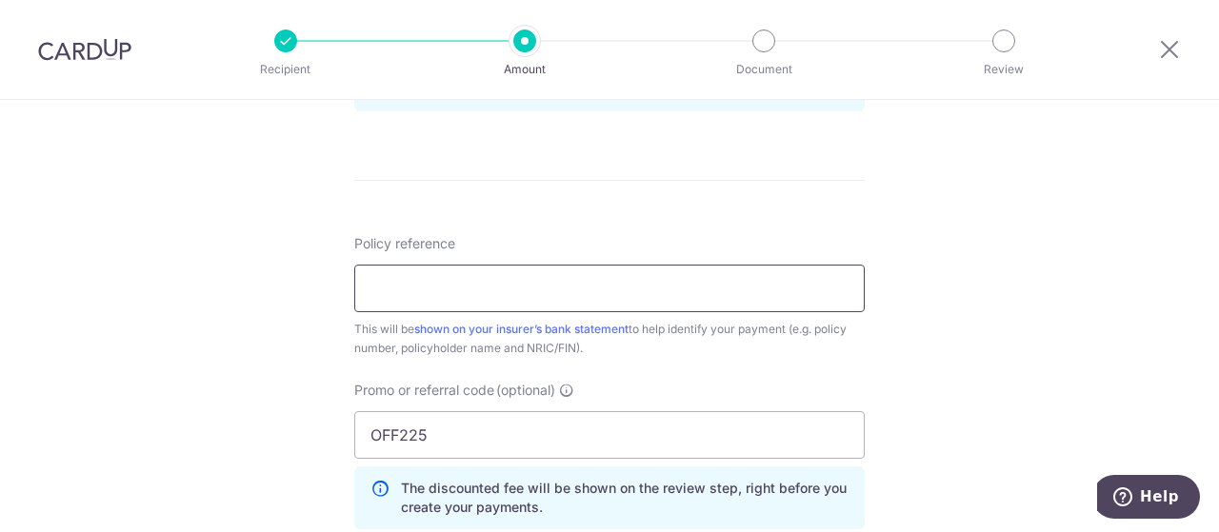
click at [575, 286] on input "Policy reference" at bounding box center [609, 289] width 510 height 48
paste input "31615849"
type input "31615849"
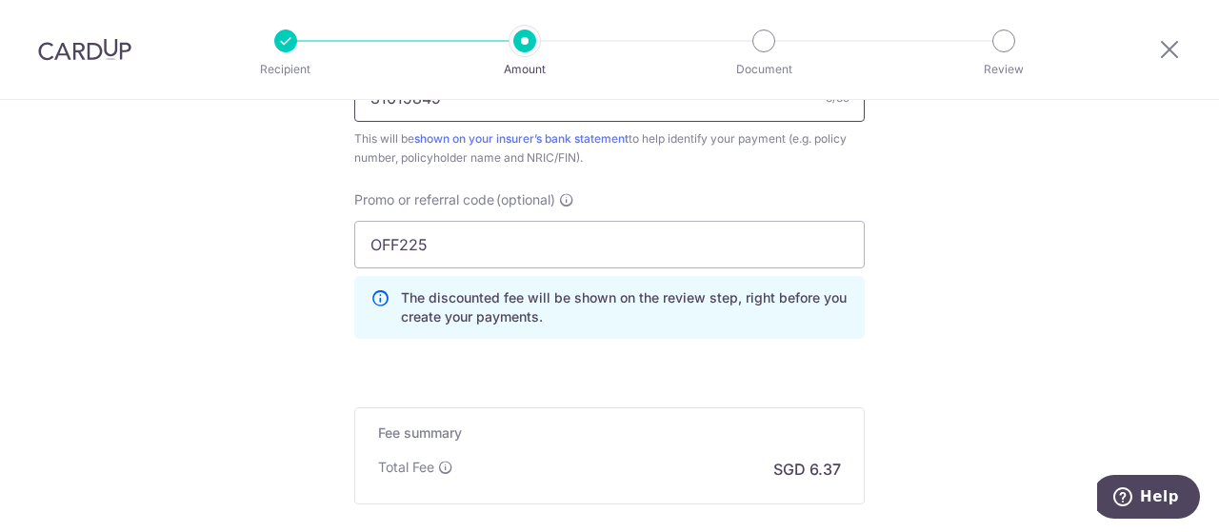
scroll to position [1428, 0]
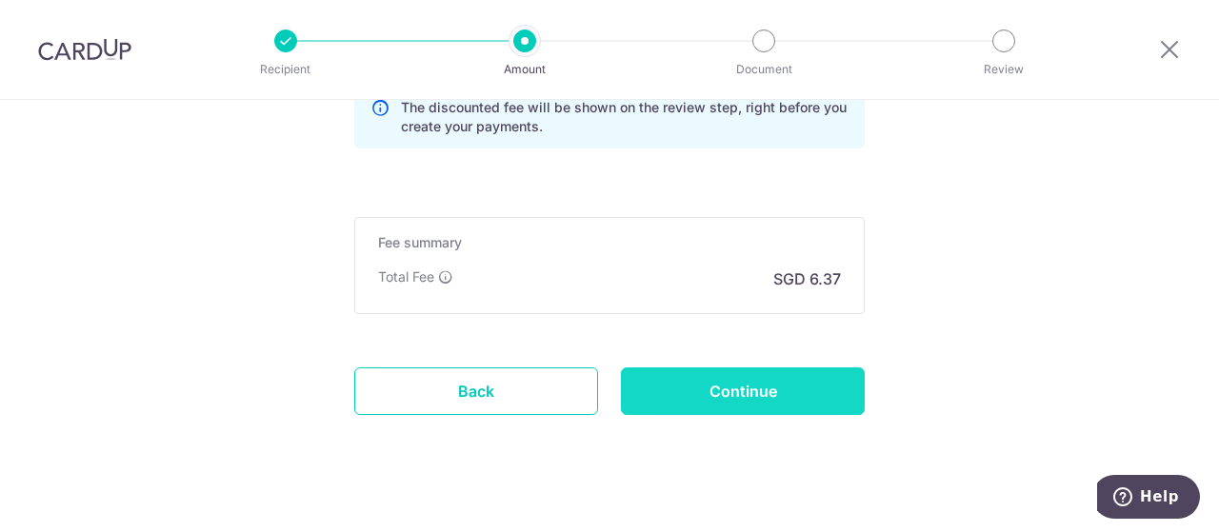
click at [787, 390] on input "Continue" at bounding box center [743, 392] width 244 height 48
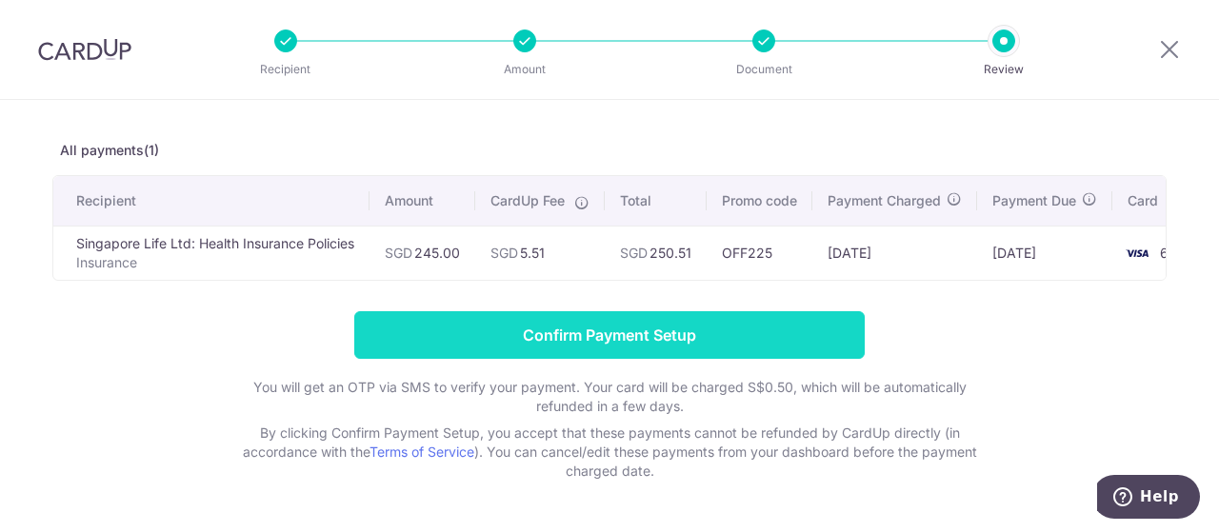
scroll to position [137, 0]
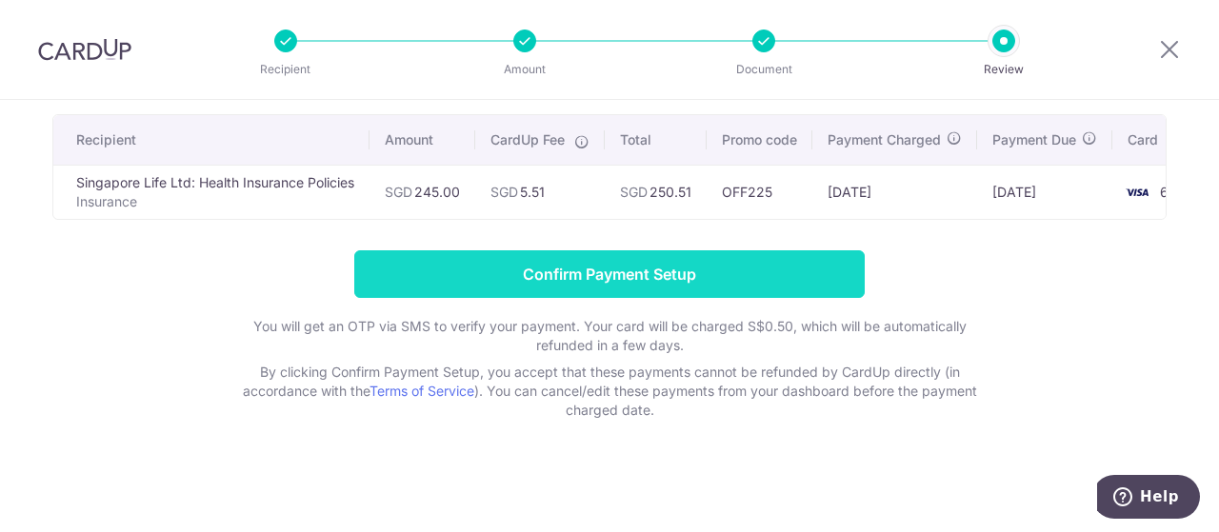
click at [701, 271] on input "Confirm Payment Setup" at bounding box center [609, 274] width 510 height 48
